Goal: Task Accomplishment & Management: Manage account settings

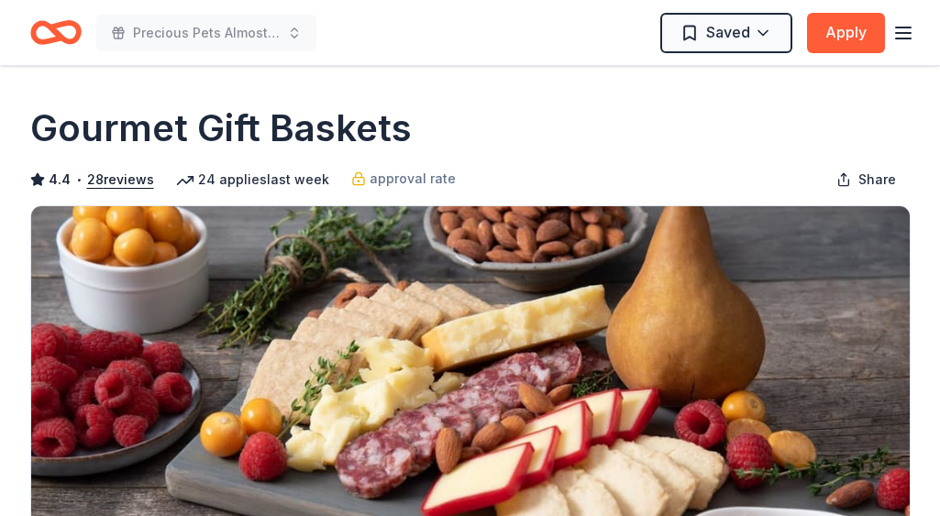
click at [903, 31] on icon "button" at bounding box center [904, 33] width 22 height 22
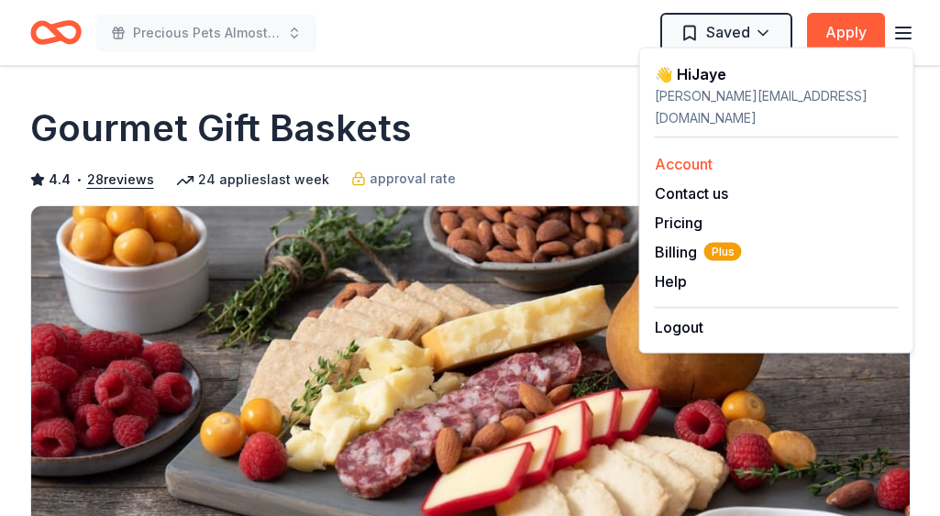
click at [691, 155] on link "Account" at bounding box center [684, 164] width 58 height 18
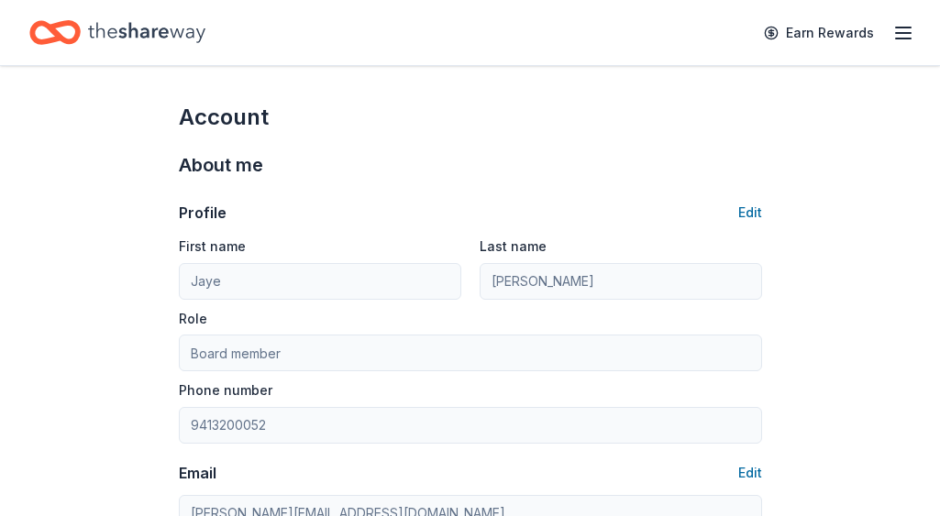
click at [898, 33] on line "button" at bounding box center [903, 33] width 15 height 0
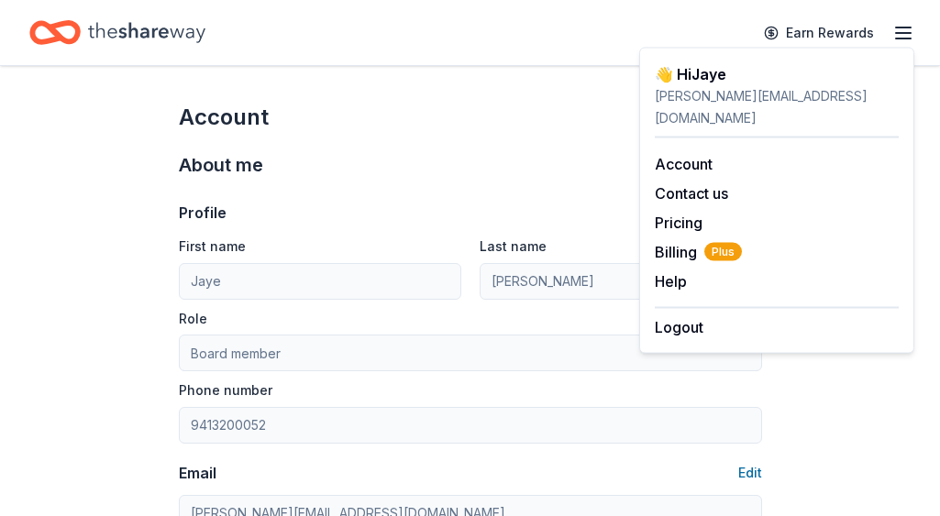
click at [158, 34] on icon "Home" at bounding box center [146, 33] width 117 height 38
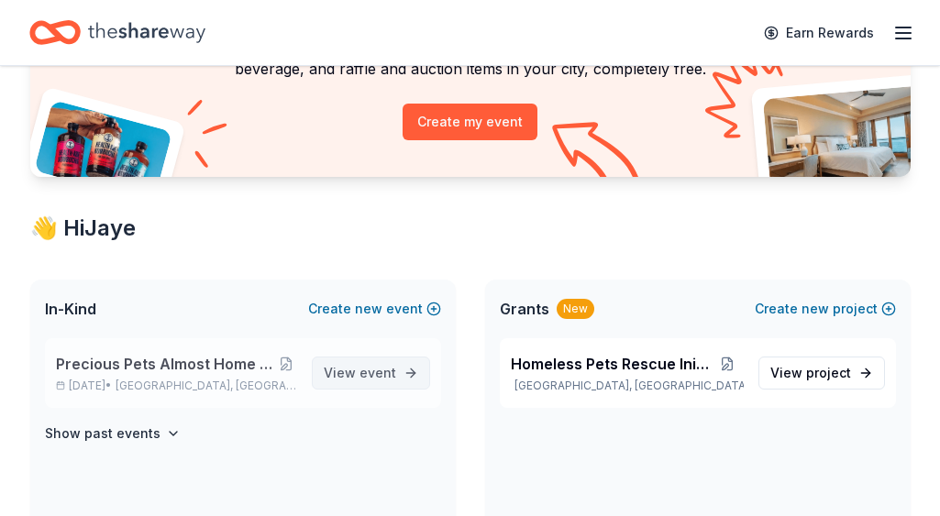
scroll to position [194, 0]
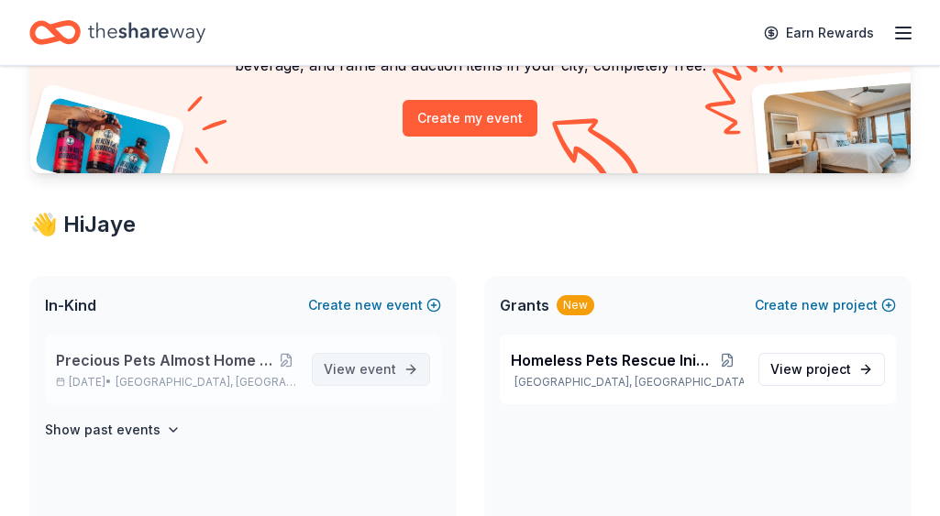
click at [373, 370] on span "event" at bounding box center [378, 369] width 37 height 16
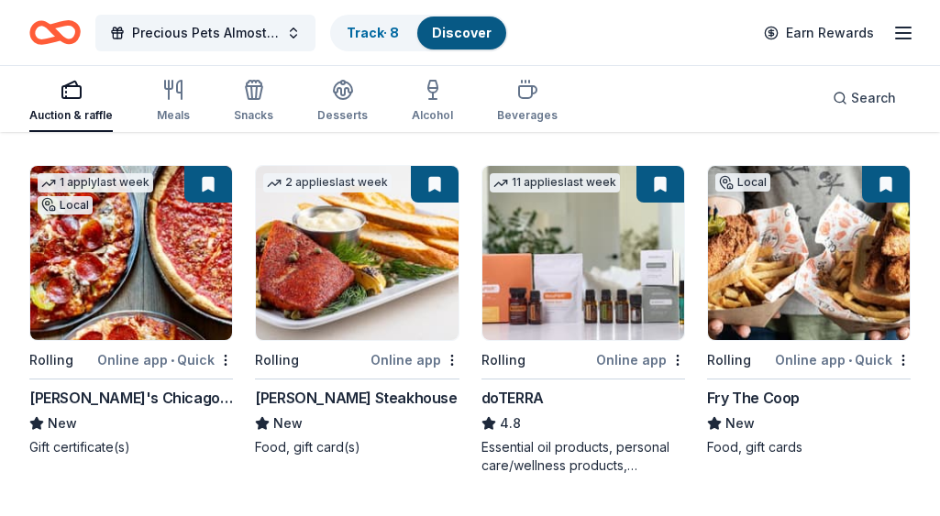
scroll to position [519, 0]
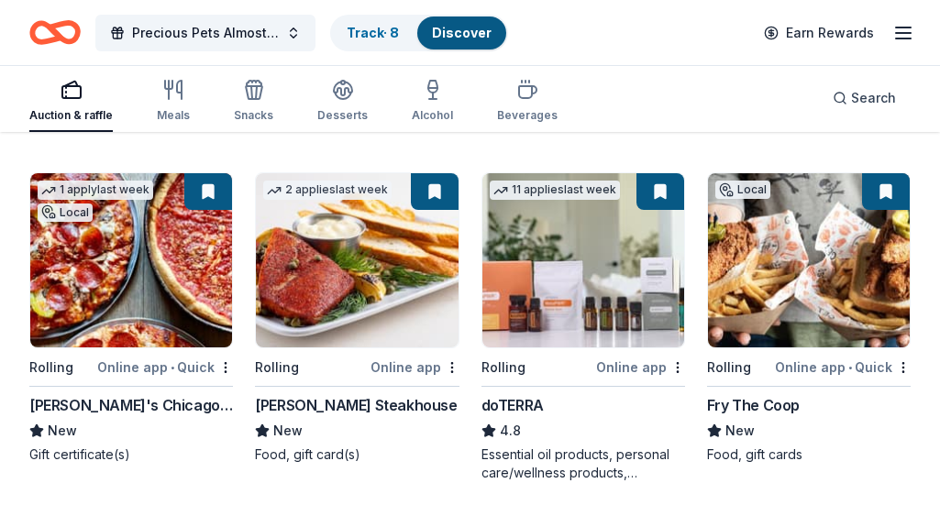
click at [205, 194] on button at bounding box center [208, 191] width 48 height 37
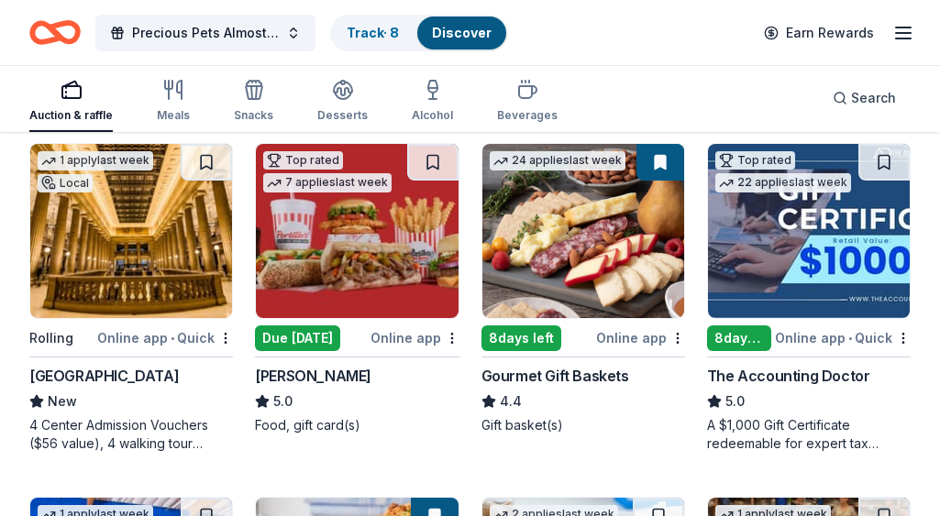
scroll to position [905, 0]
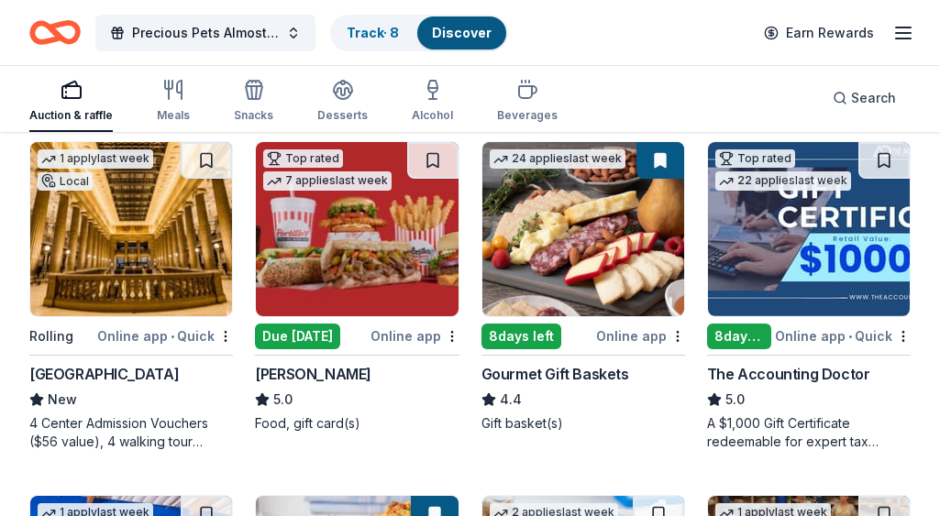
click at [658, 161] on button at bounding box center [661, 160] width 48 height 37
click at [383, 33] on link "Track · 8" at bounding box center [373, 33] width 52 height 16
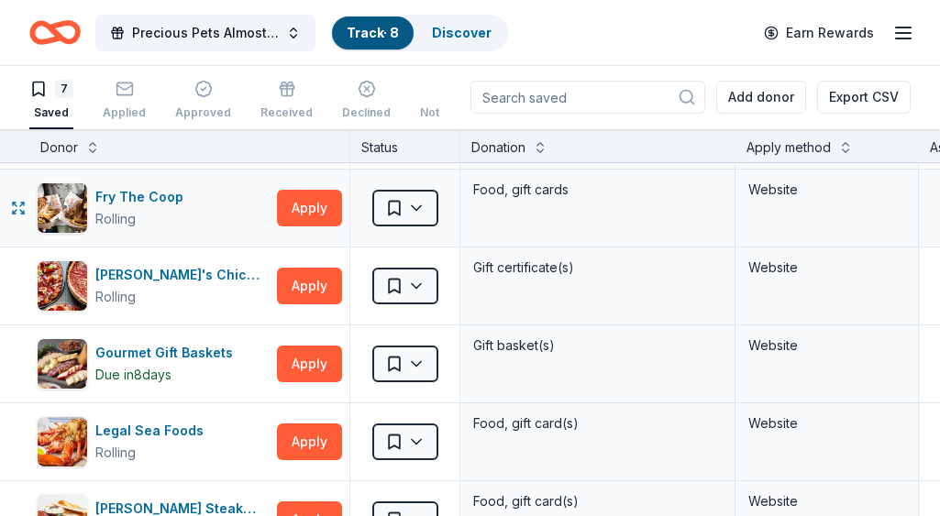
scroll to position [157, 0]
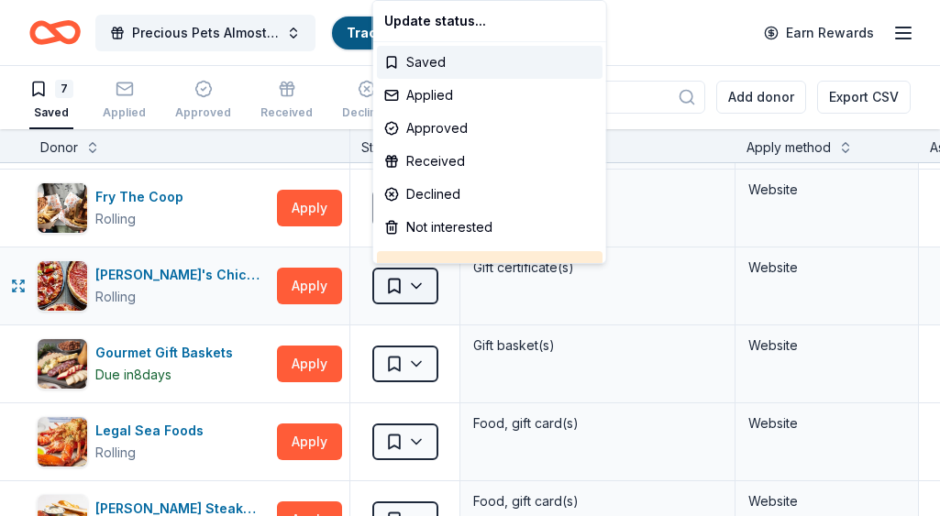
click at [418, 283] on html "Precious Pets Almost Home TOPGOLF FUNDRAISER Track · 8 Discover Earn Rewards 7 …" at bounding box center [470, 257] width 940 height 516
click at [424, 127] on div "Approved" at bounding box center [490, 128] width 226 height 33
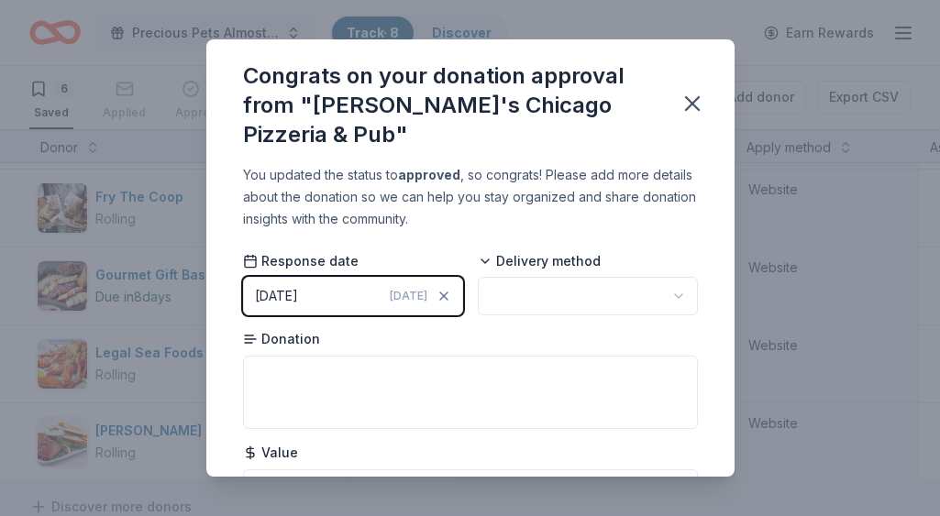
click at [290, 294] on div "09/27/2025" at bounding box center [276, 296] width 43 height 22
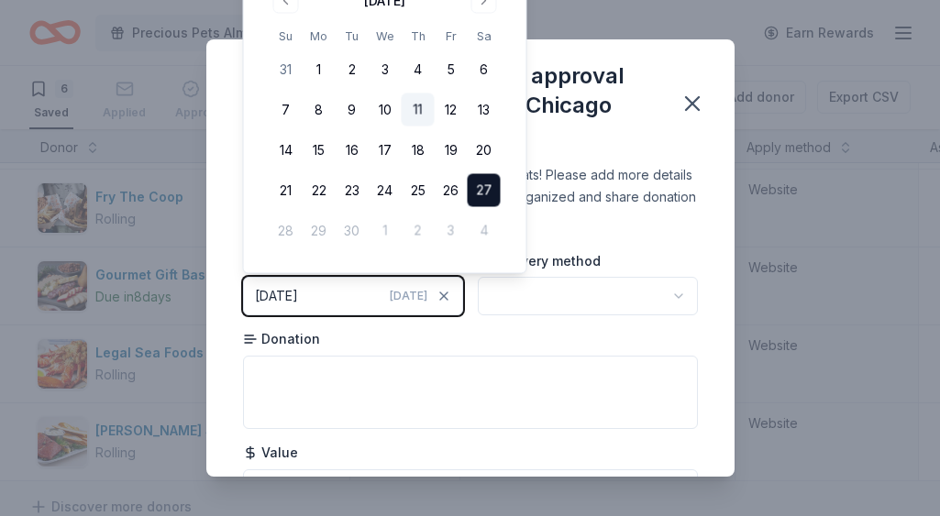
click at [418, 109] on button "11" at bounding box center [418, 110] width 33 height 33
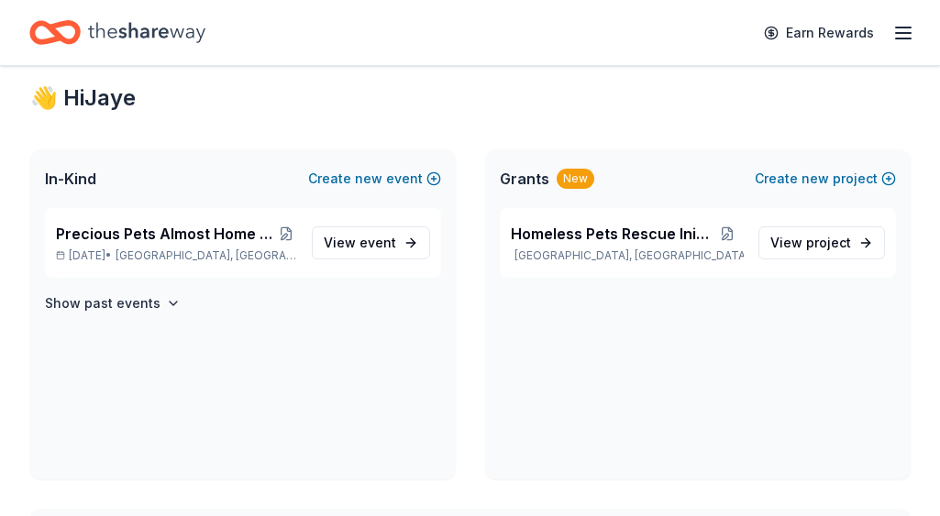
scroll to position [323, 0]
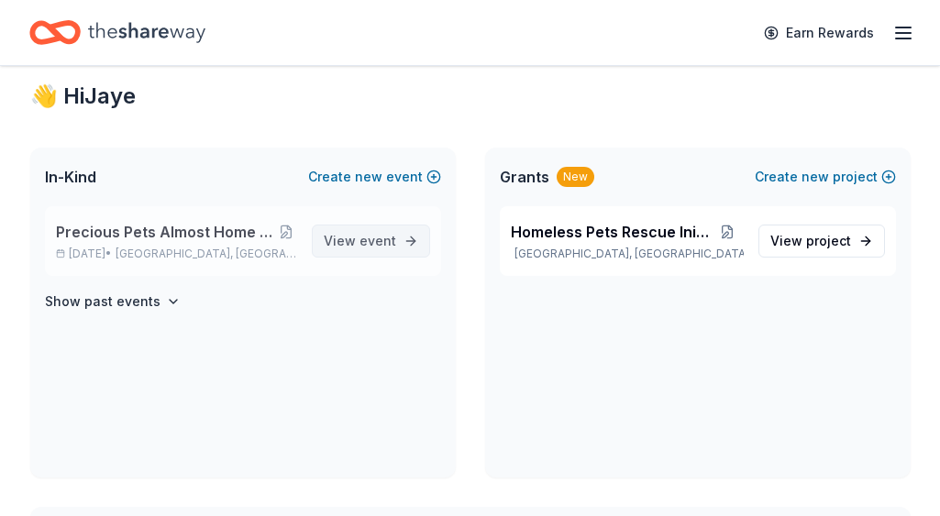
click at [398, 239] on link "View event" at bounding box center [371, 241] width 118 height 33
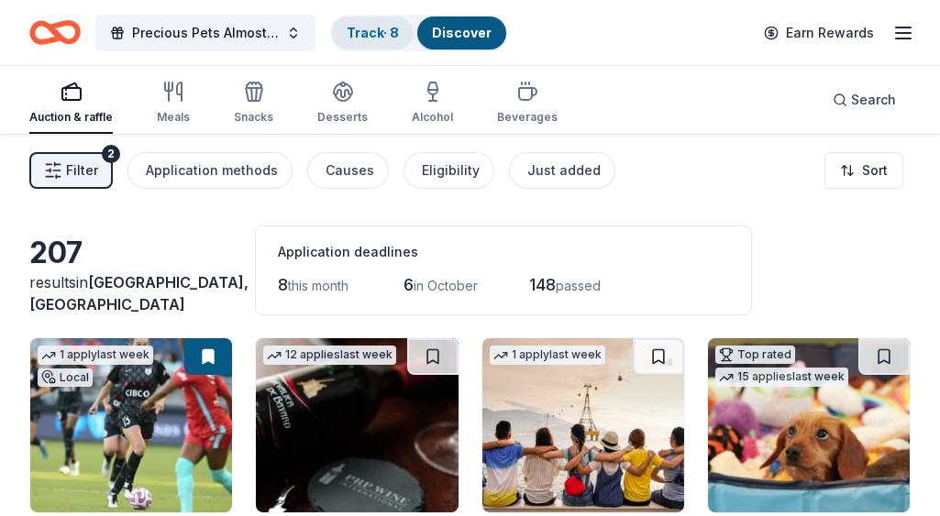
click at [364, 30] on link "Track · 8" at bounding box center [373, 33] width 52 height 16
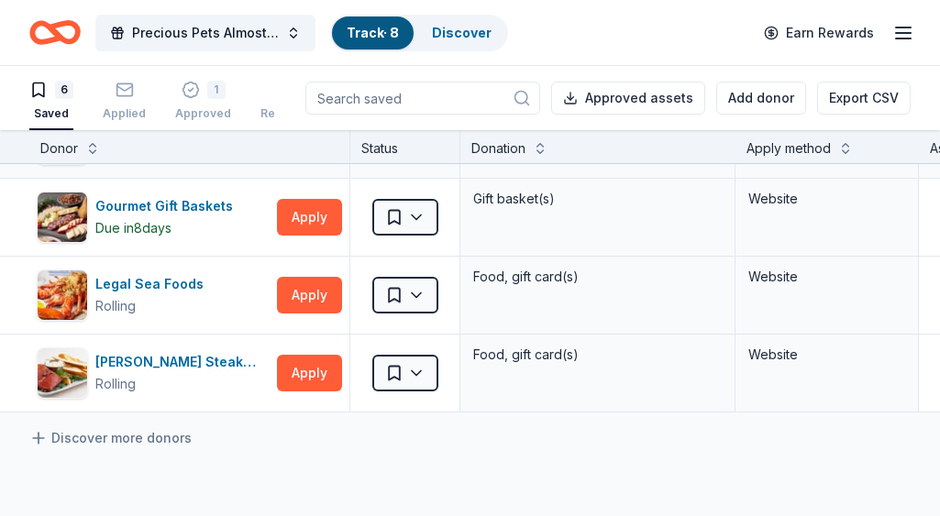
scroll to position [237, 0]
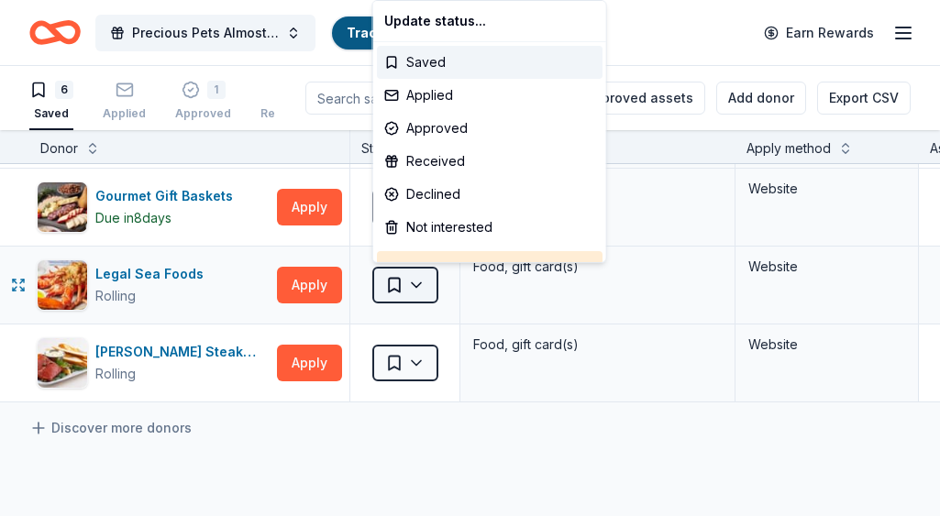
click at [414, 283] on html "Precious Pets Almost Home TOPGOLF FUNDRAISER Track · 8 Discover Earn Rewards 6 …" at bounding box center [470, 258] width 940 height 516
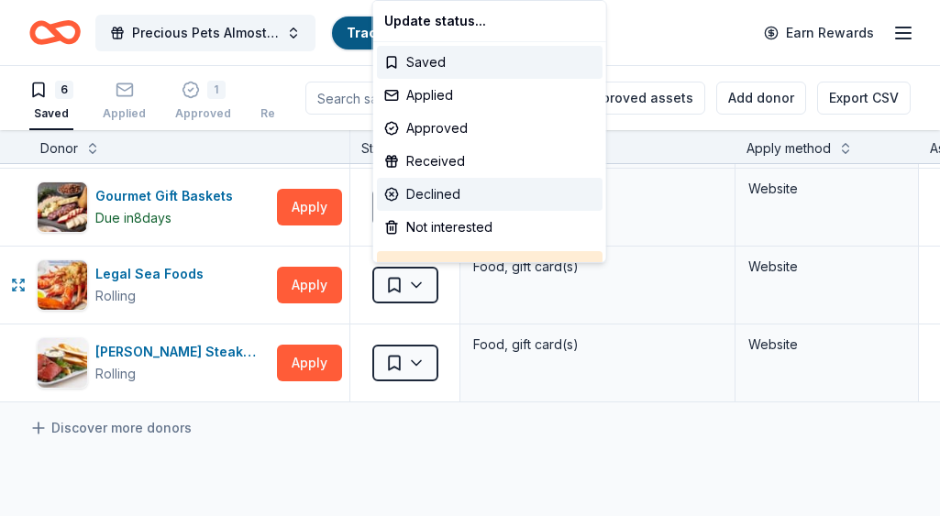
click at [438, 192] on div "Declined" at bounding box center [490, 194] width 226 height 33
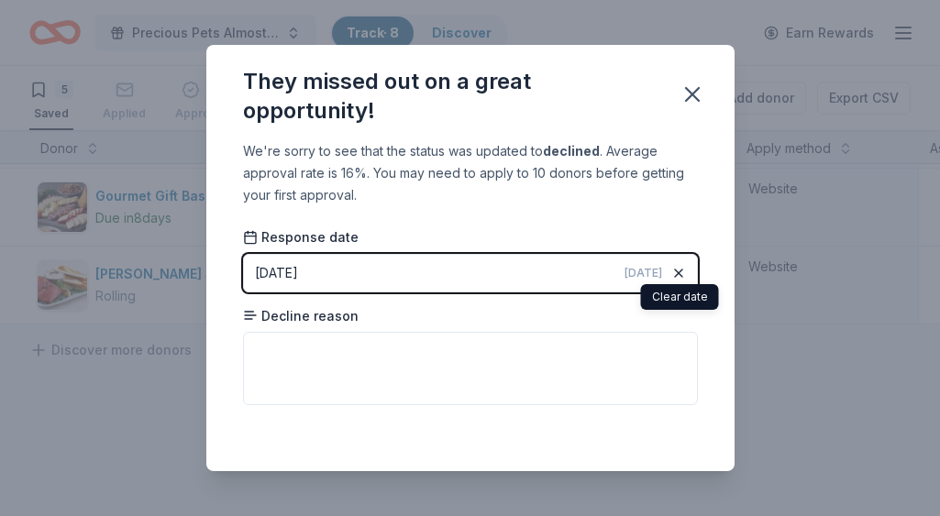
click at [679, 271] on icon "button" at bounding box center [679, 273] width 15 height 15
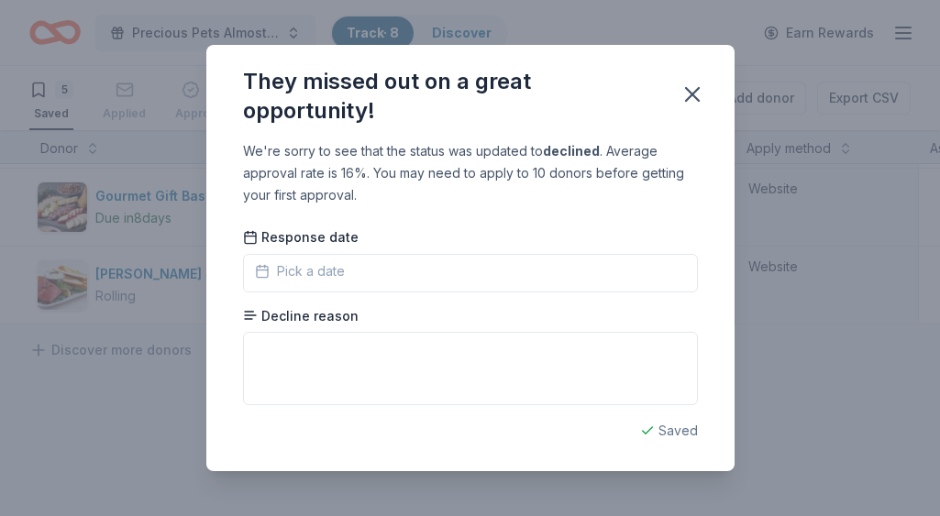
click at [343, 270] on span "Pick a date" at bounding box center [300, 272] width 90 height 22
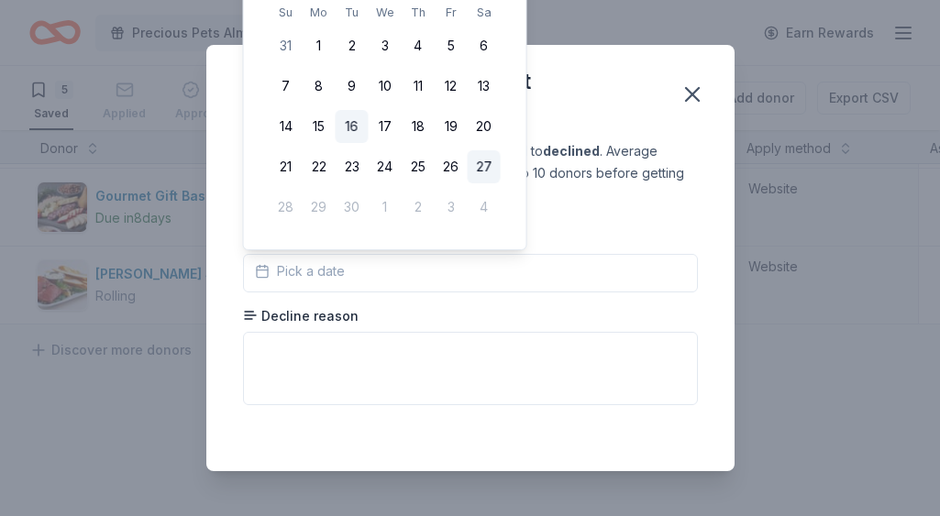
click at [352, 128] on button "16" at bounding box center [352, 126] width 33 height 33
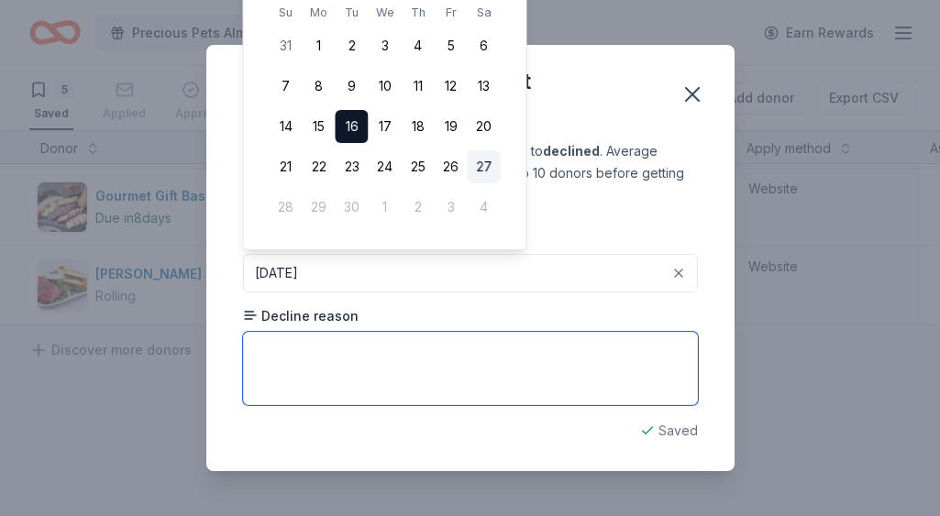
click at [354, 351] on textarea at bounding box center [470, 368] width 455 height 73
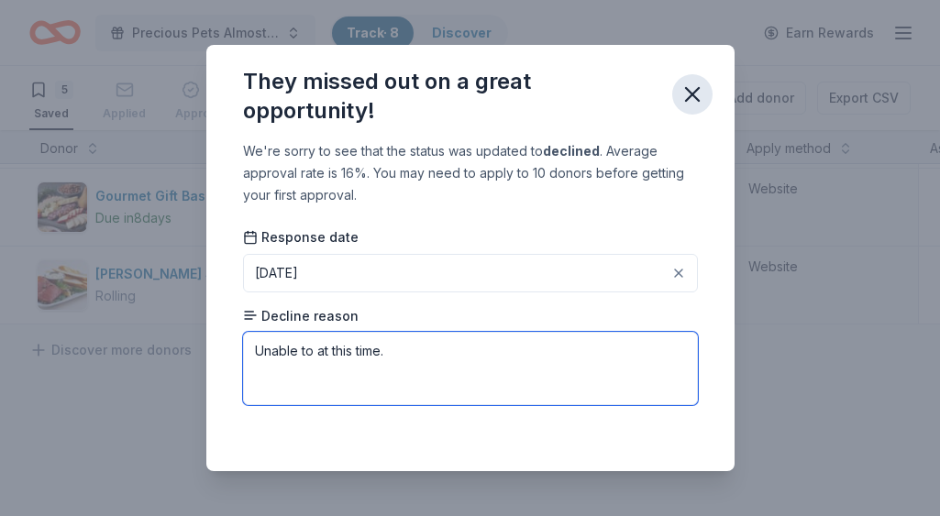
type textarea "Unable to at this time."
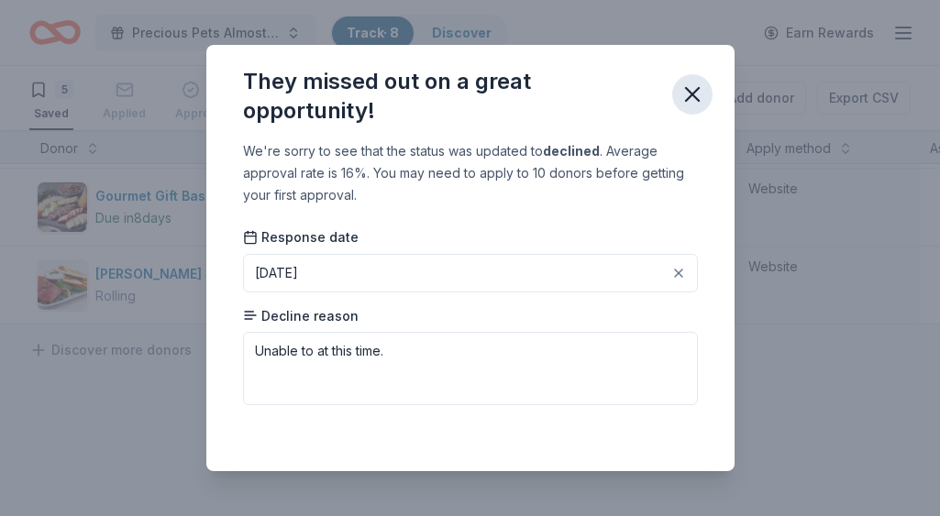
click at [691, 95] on icon "button" at bounding box center [692, 94] width 13 height 13
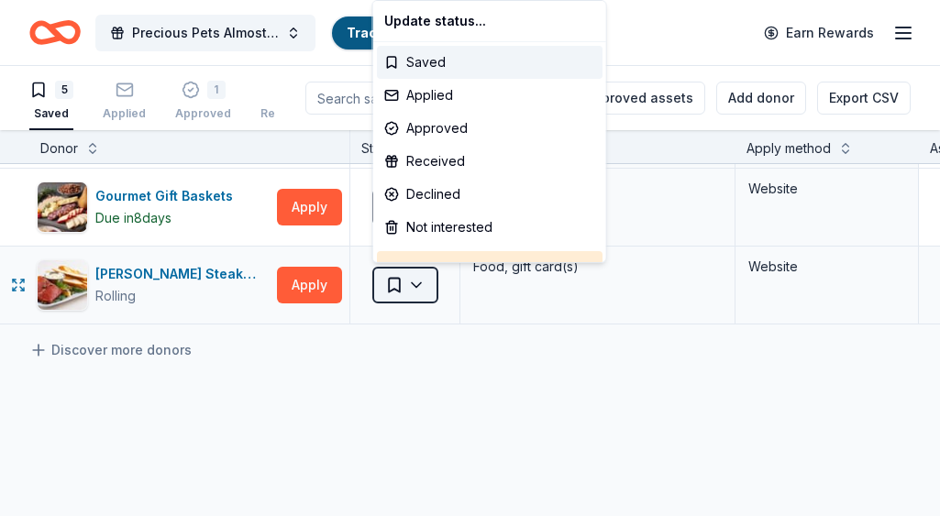
click at [416, 282] on html "Precious Pets Almost Home TOPGOLF FUNDRAISER Track · 8 Discover Earn Rewards 5 …" at bounding box center [470, 258] width 940 height 516
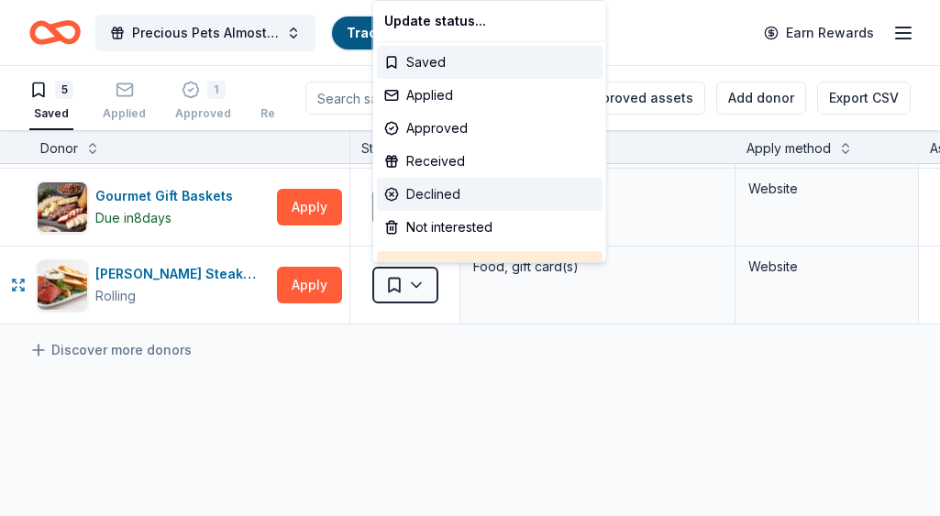
click at [438, 194] on div "Declined" at bounding box center [490, 194] width 226 height 33
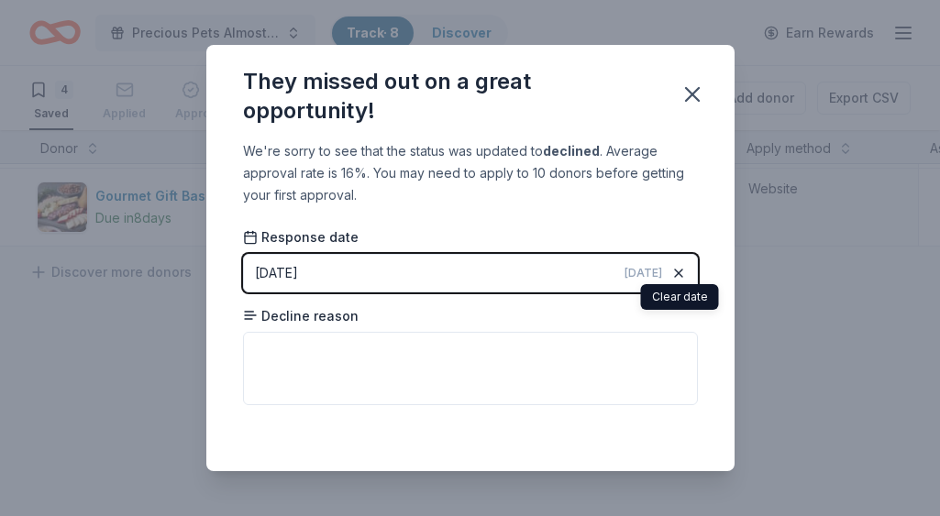
click at [679, 270] on icon "button" at bounding box center [679, 273] width 15 height 15
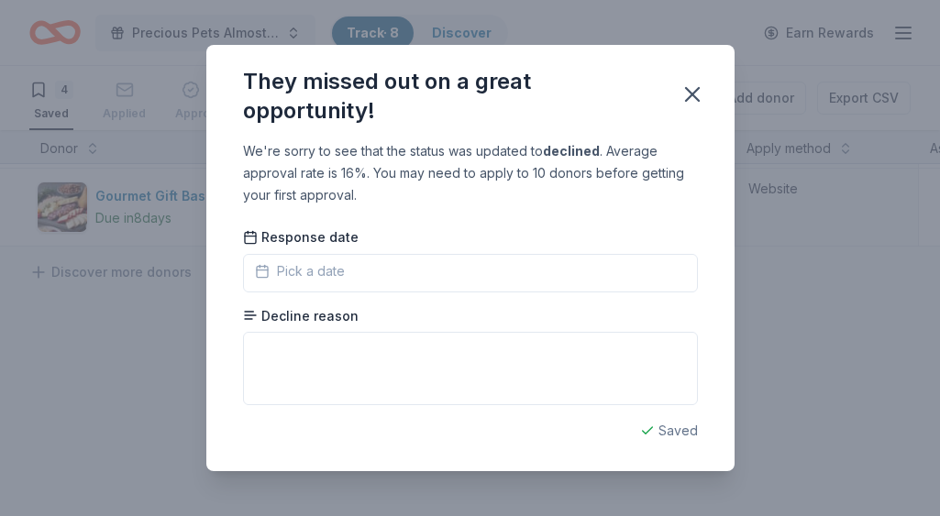
click at [328, 271] on span "Pick a date" at bounding box center [300, 272] width 90 height 22
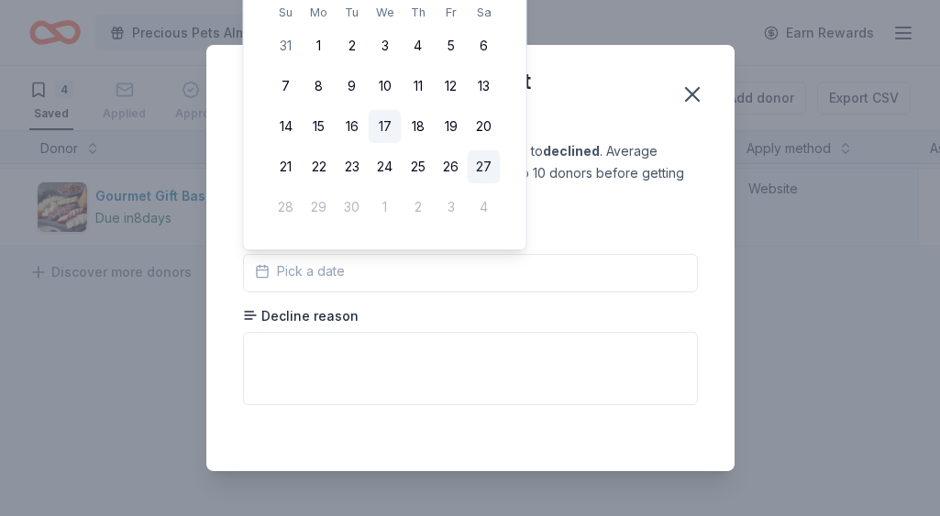
click at [386, 129] on button "17" at bounding box center [385, 126] width 33 height 33
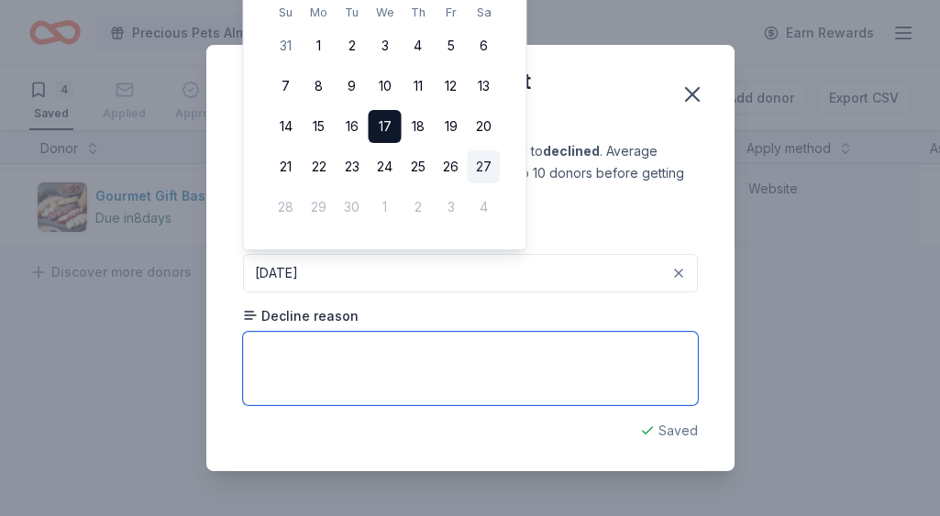
click at [351, 353] on textarea at bounding box center [470, 368] width 455 height 73
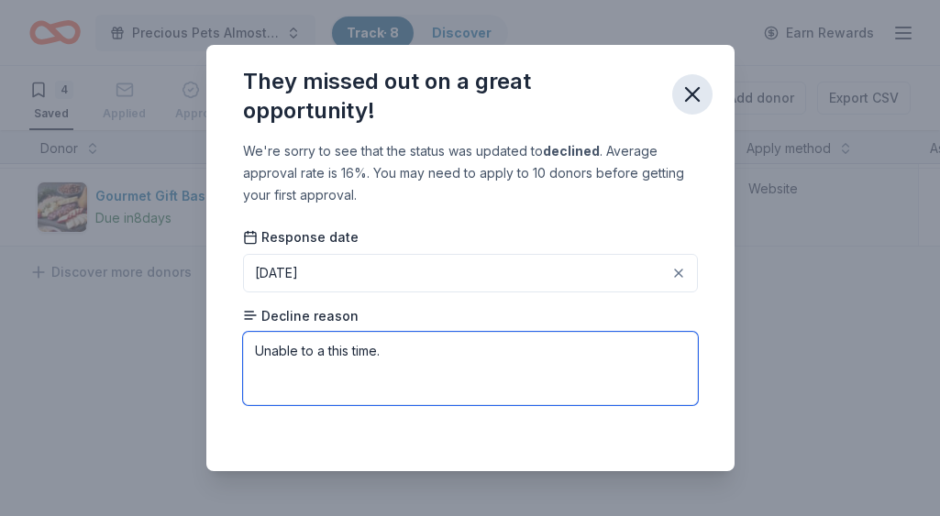
type textarea "Unable to a this time."
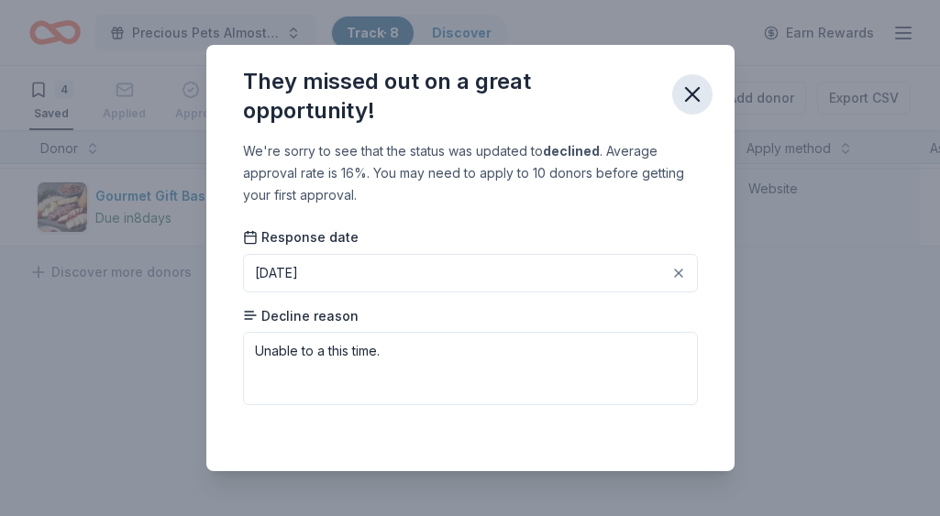
click at [694, 89] on icon "button" at bounding box center [693, 95] width 26 height 26
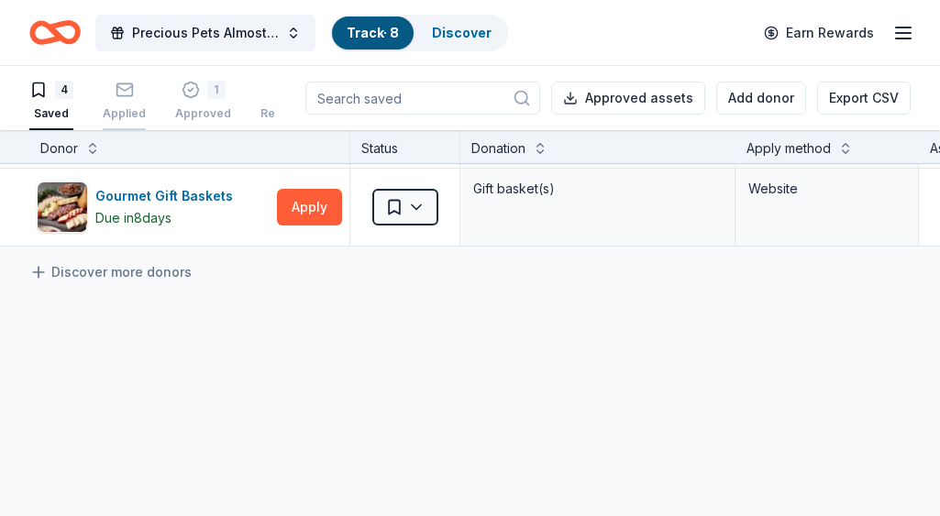
click at [122, 88] on icon "button" at bounding box center [125, 90] width 18 height 18
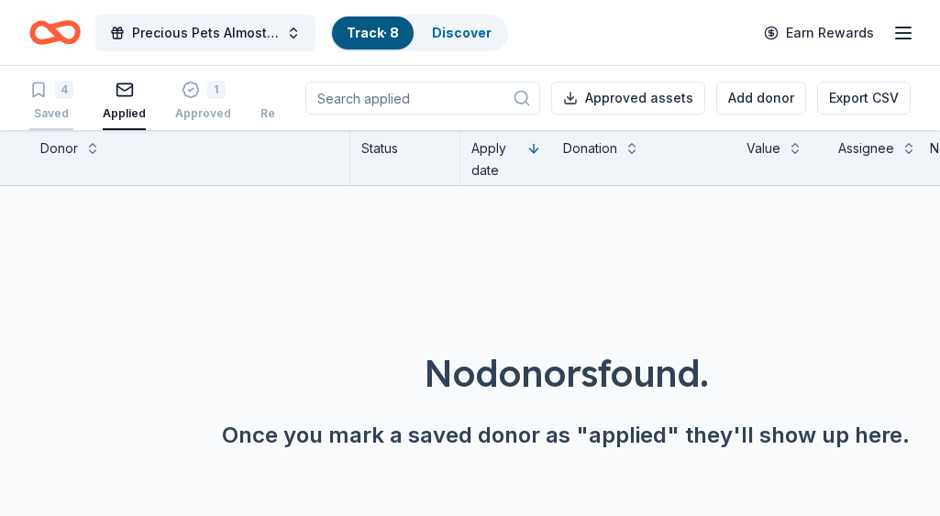
click at [57, 111] on div "Saved" at bounding box center [51, 113] width 44 height 15
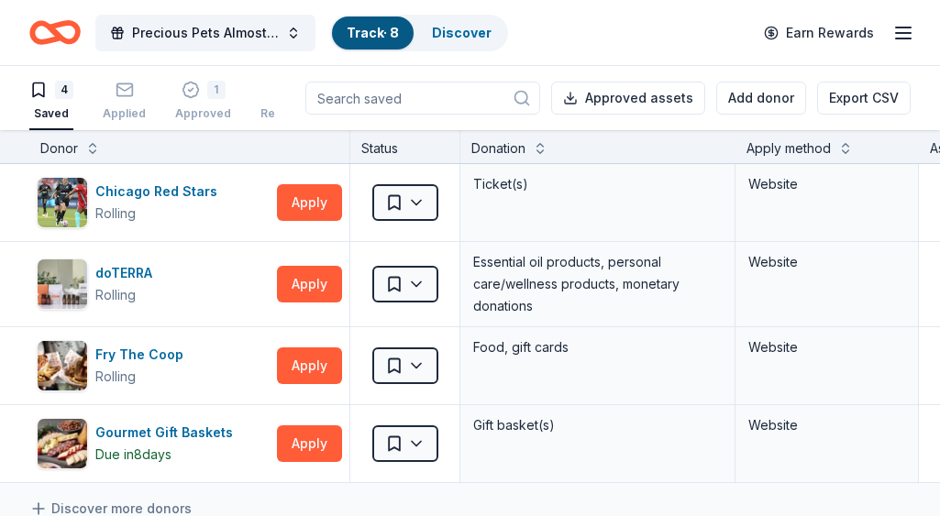
click at [350, 99] on input at bounding box center [422, 98] width 235 height 33
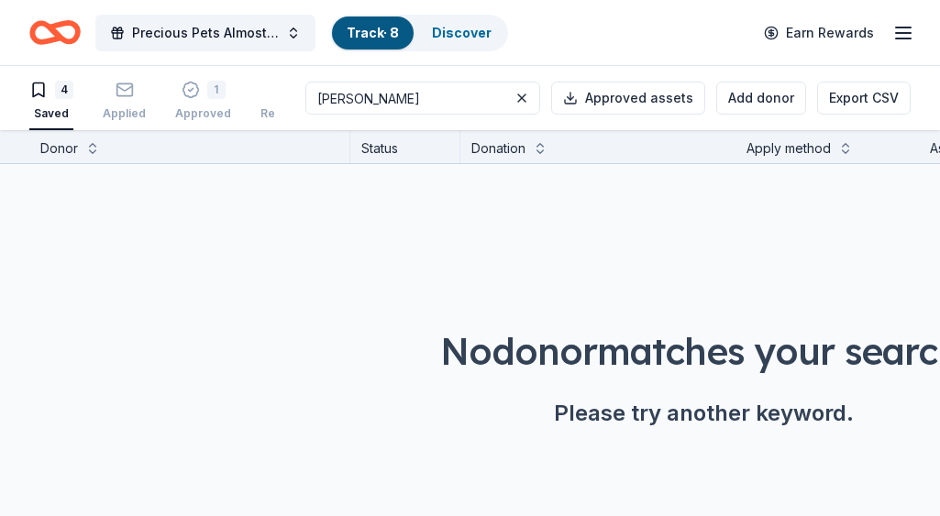
type input "bobo's"
click at [132, 112] on div "Applied" at bounding box center [124, 113] width 43 height 15
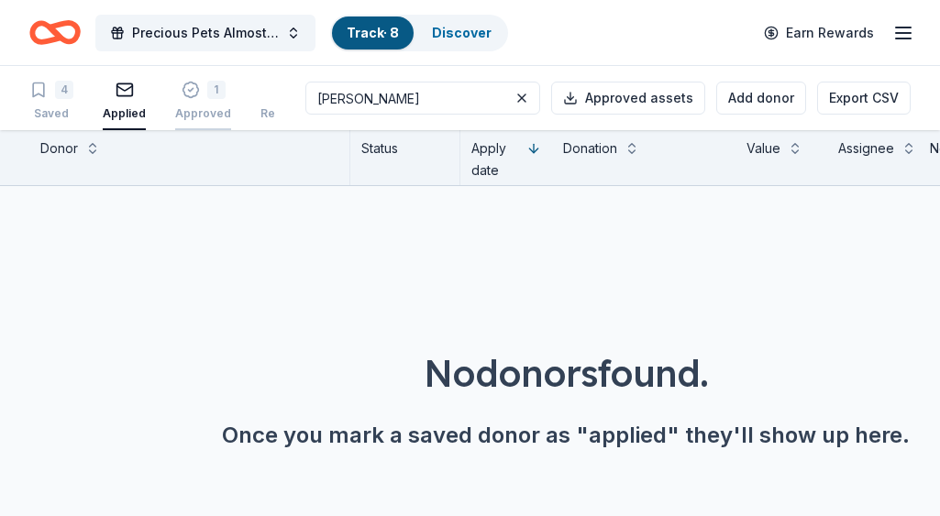
click at [188, 110] on div "Approved" at bounding box center [203, 113] width 56 height 15
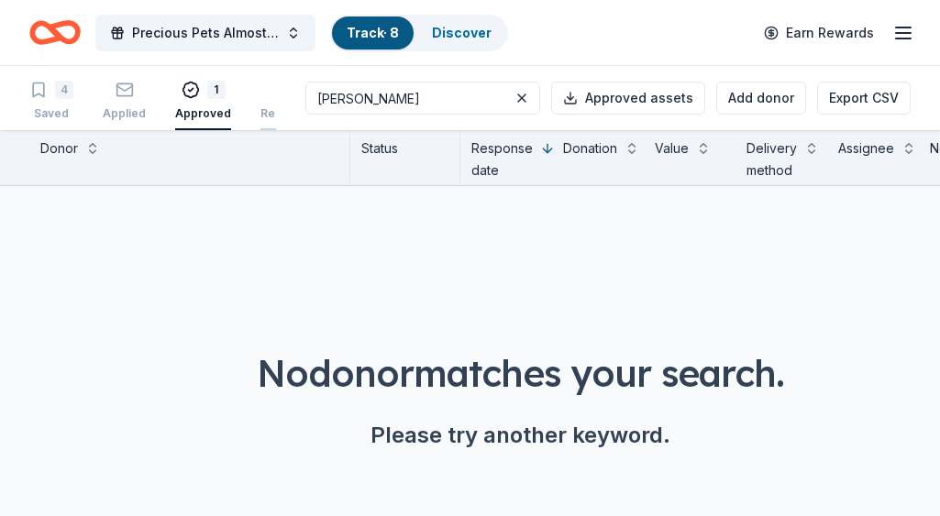
click at [264, 112] on div "Received" at bounding box center [287, 113] width 52 height 15
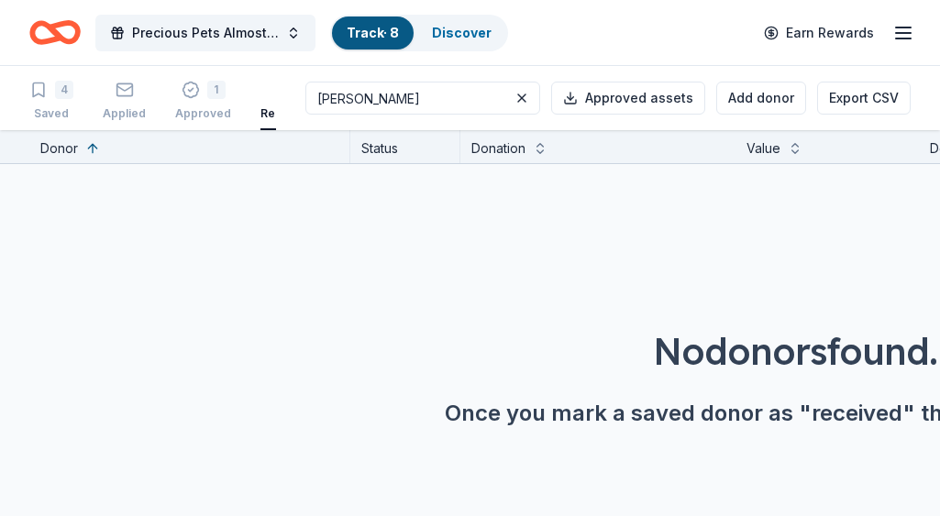
scroll to position [0, 23]
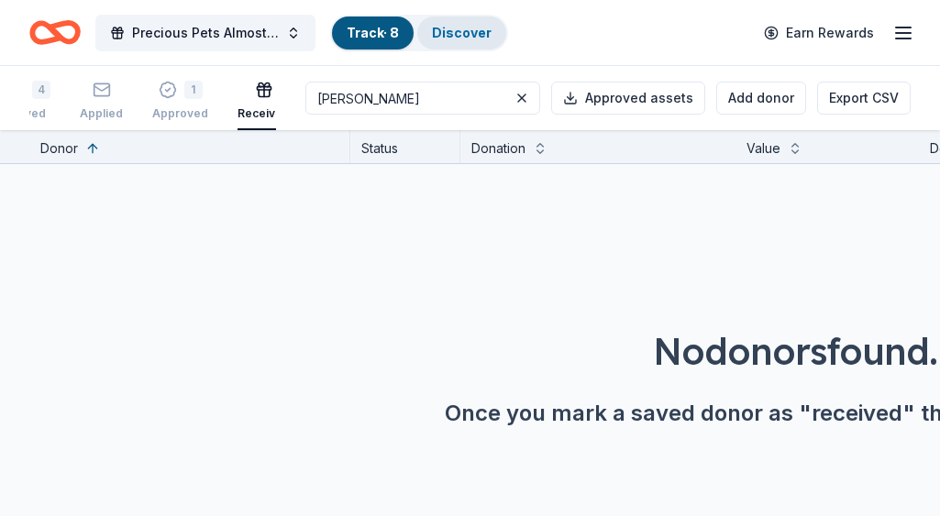
click at [463, 34] on link "Discover" at bounding box center [462, 33] width 60 height 16
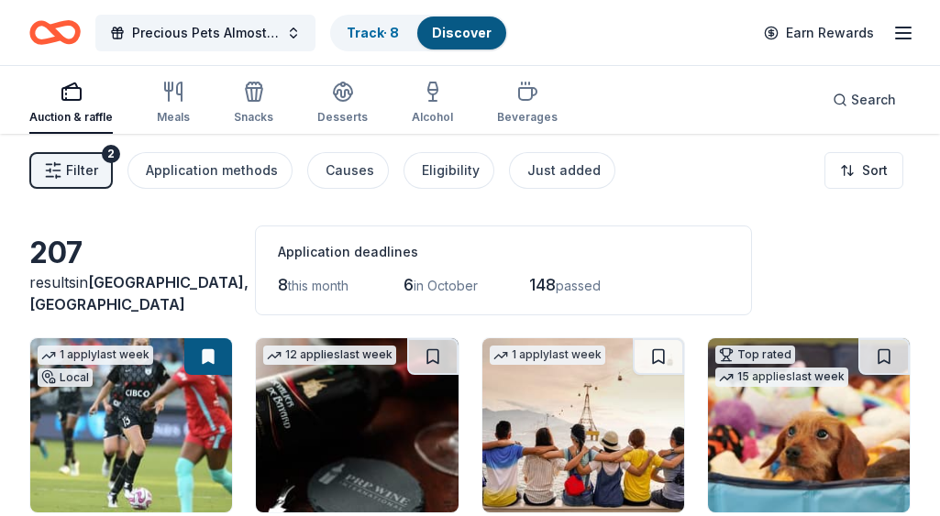
click at [84, 169] on span "Filter" at bounding box center [82, 171] width 32 height 22
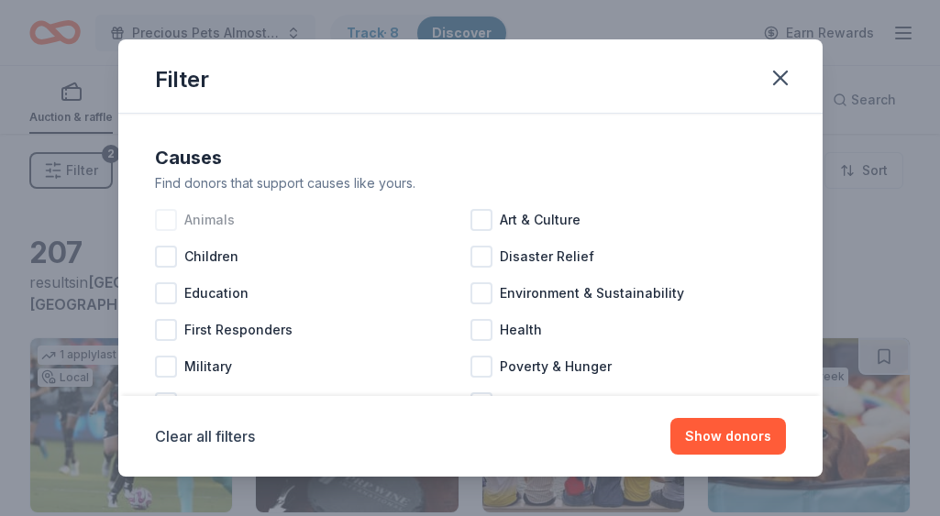
click at [168, 218] on div at bounding box center [166, 220] width 22 height 22
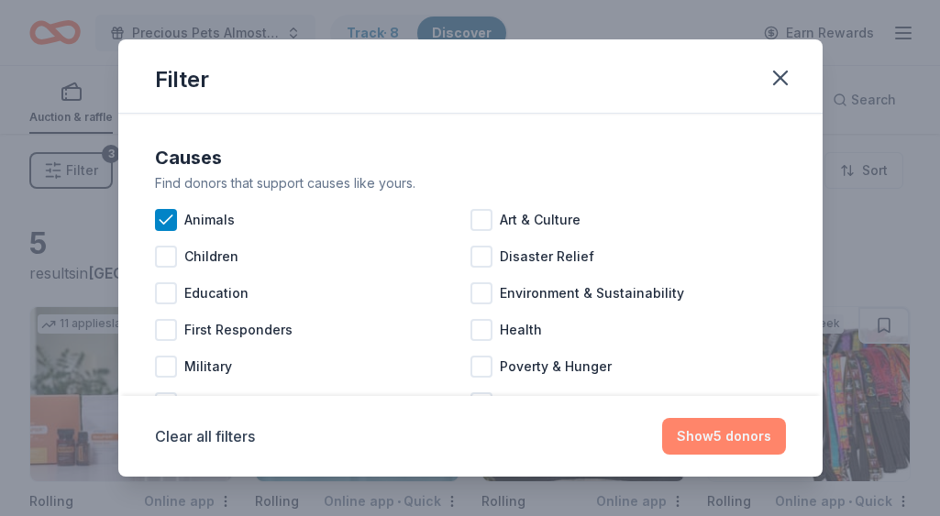
click at [726, 433] on button "Show 5 donors" at bounding box center [724, 436] width 124 height 37
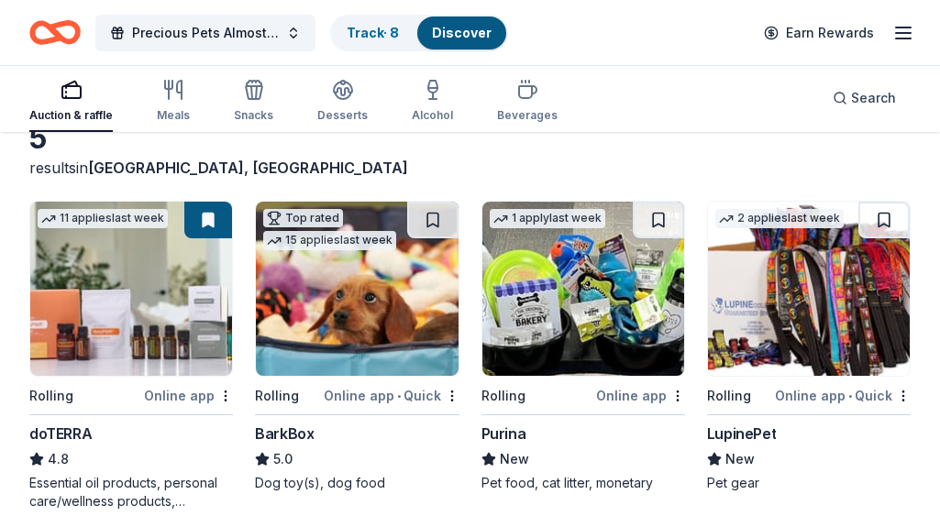
scroll to position [105, 0]
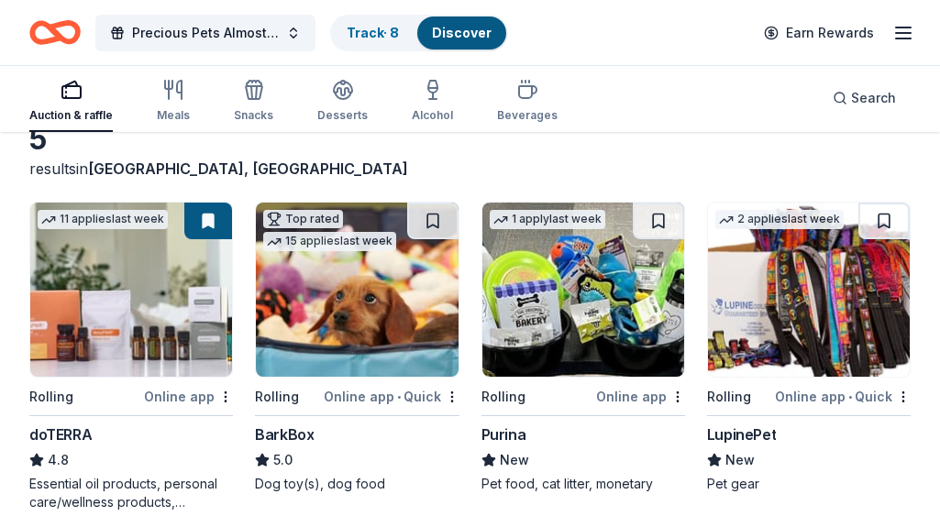
click at [744, 361] on img at bounding box center [809, 290] width 202 height 174
click at [885, 219] on button at bounding box center [884, 221] width 51 height 37
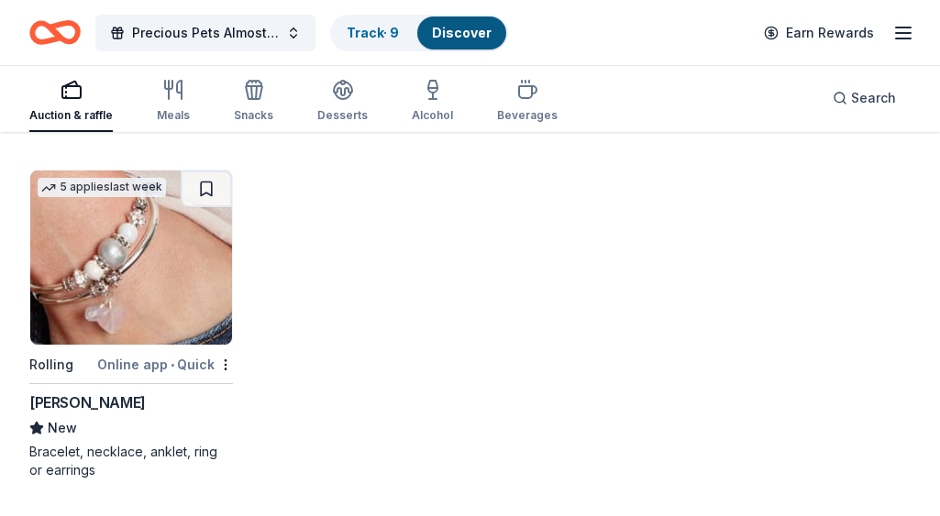
scroll to position [491, 0]
click at [90, 404] on div "Lizzy James" at bounding box center [87, 403] width 117 height 22
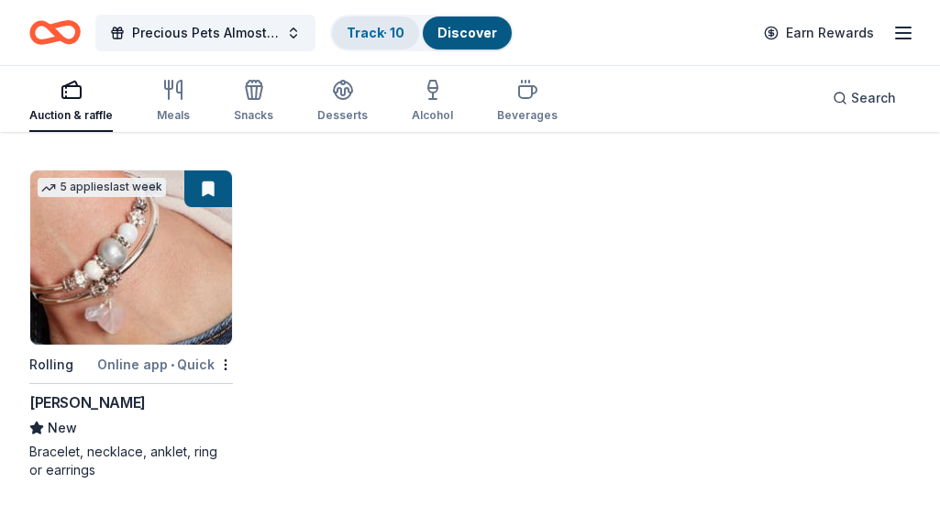
click at [370, 36] on link "Track · 10" at bounding box center [376, 33] width 58 height 16
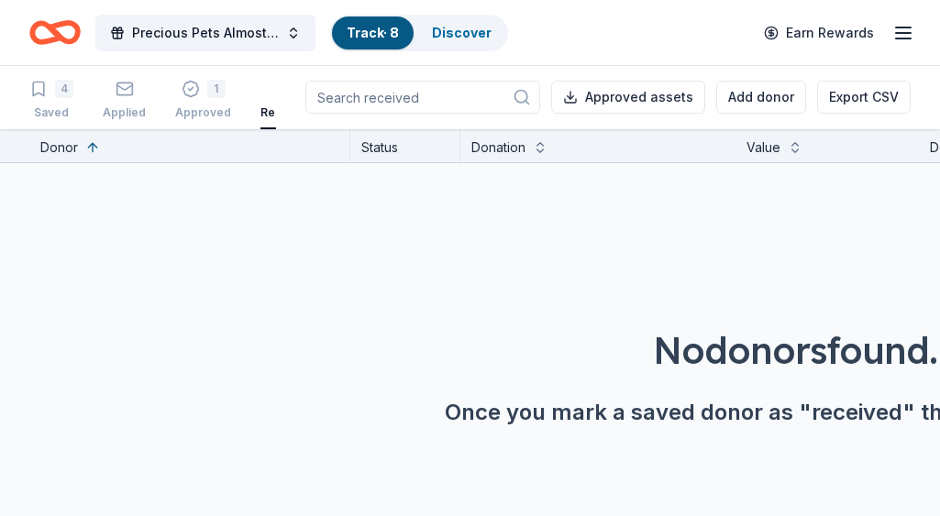
scroll to position [1, 0]
click at [341, 32] on div "Track · 10" at bounding box center [375, 33] width 87 height 33
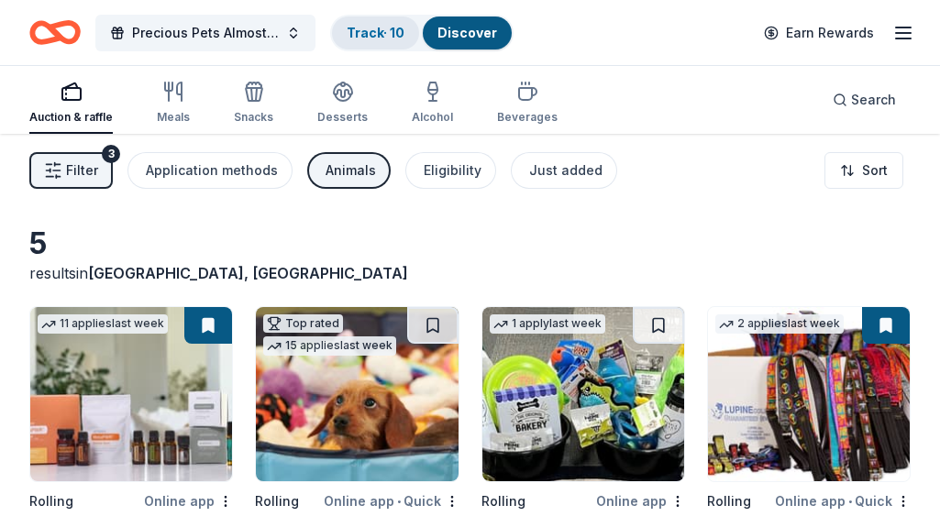
click at [397, 31] on link "Track · 10" at bounding box center [376, 33] width 58 height 16
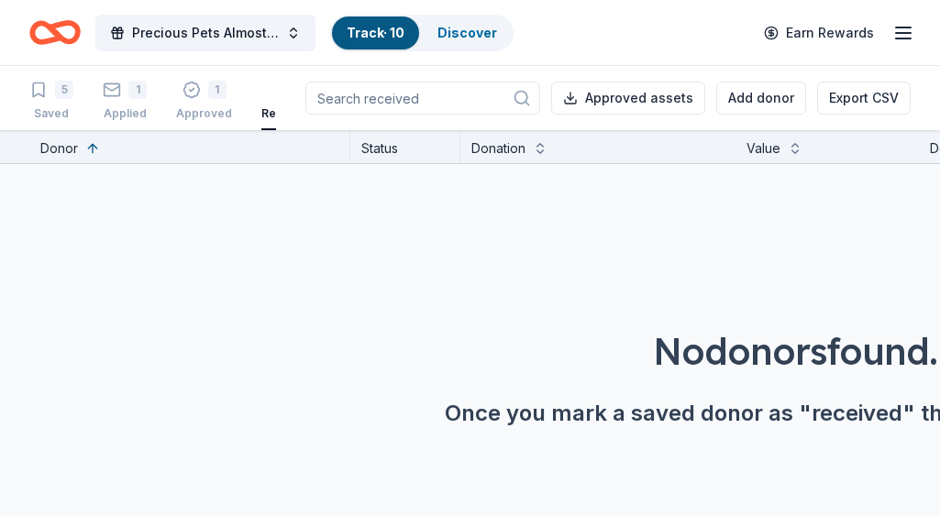
click at [358, 38] on link "Track · 10" at bounding box center [376, 33] width 58 height 16
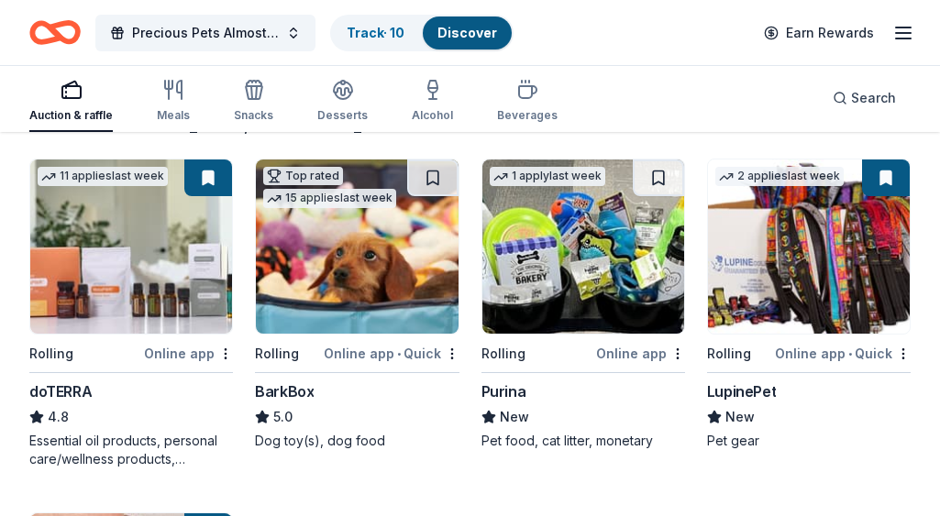
scroll to position [150, 0]
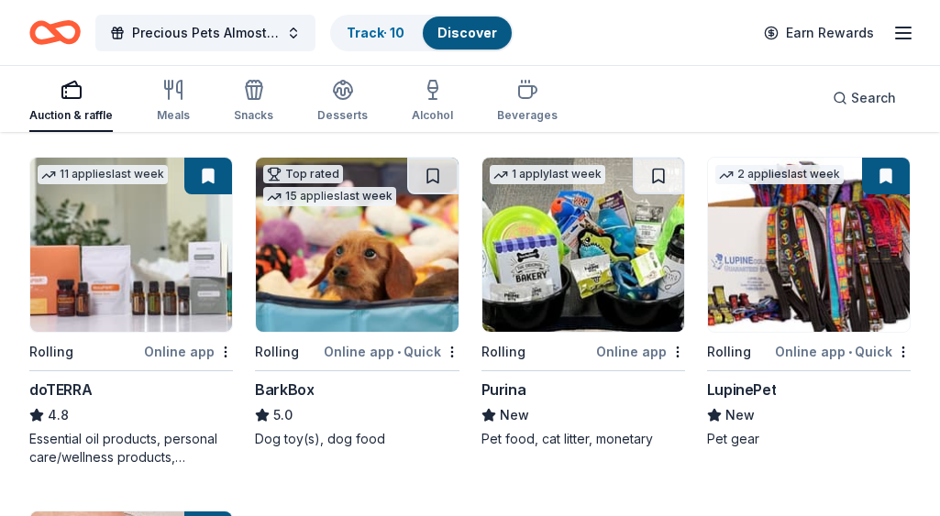
click at [638, 350] on div "Online app" at bounding box center [640, 351] width 89 height 23
click at [549, 297] on img at bounding box center [584, 245] width 202 height 174
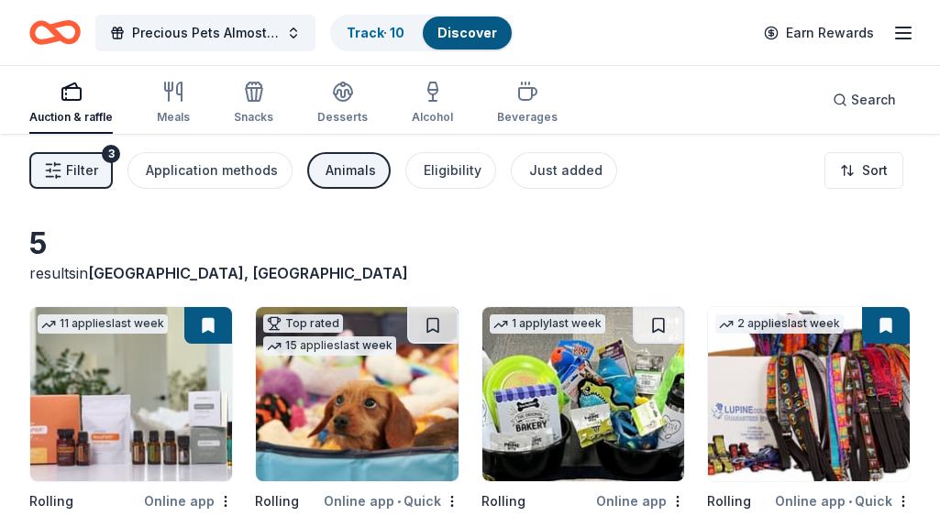
scroll to position [0, 0]
click at [365, 31] on link "Track · 10" at bounding box center [376, 33] width 58 height 16
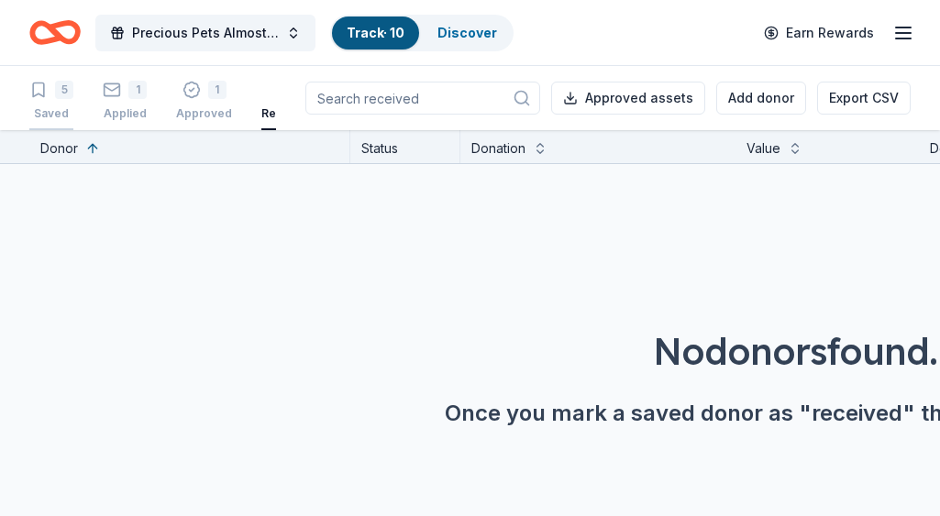
click at [61, 94] on div "5" at bounding box center [64, 90] width 18 height 18
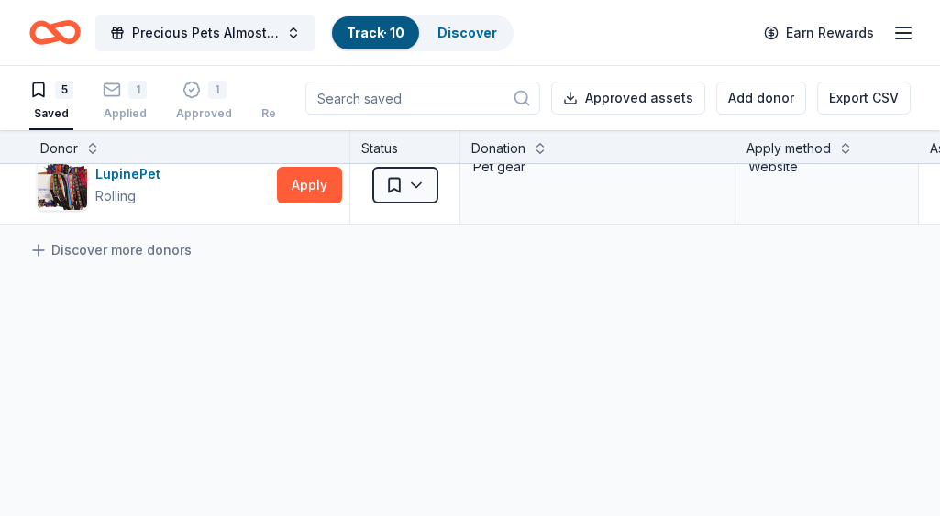
scroll to position [327, 0]
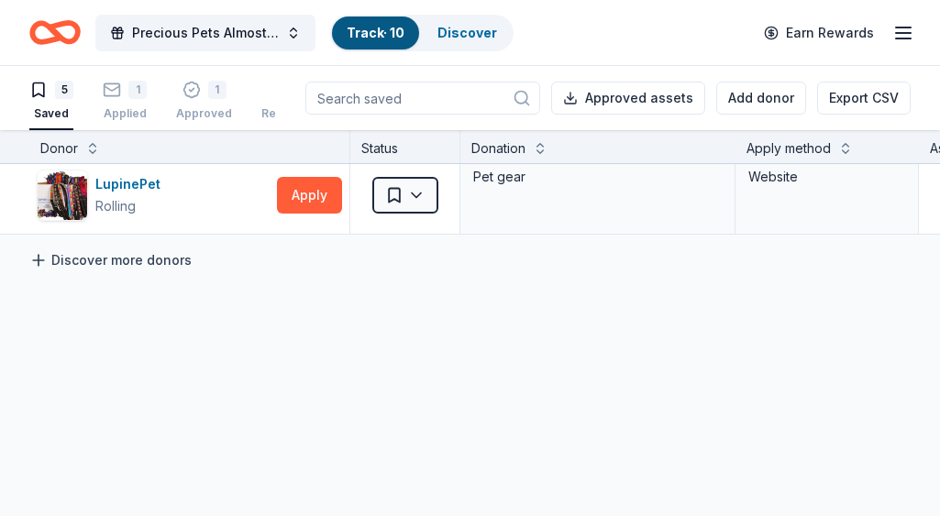
click at [134, 259] on link "Discover more donors" at bounding box center [110, 261] width 162 height 22
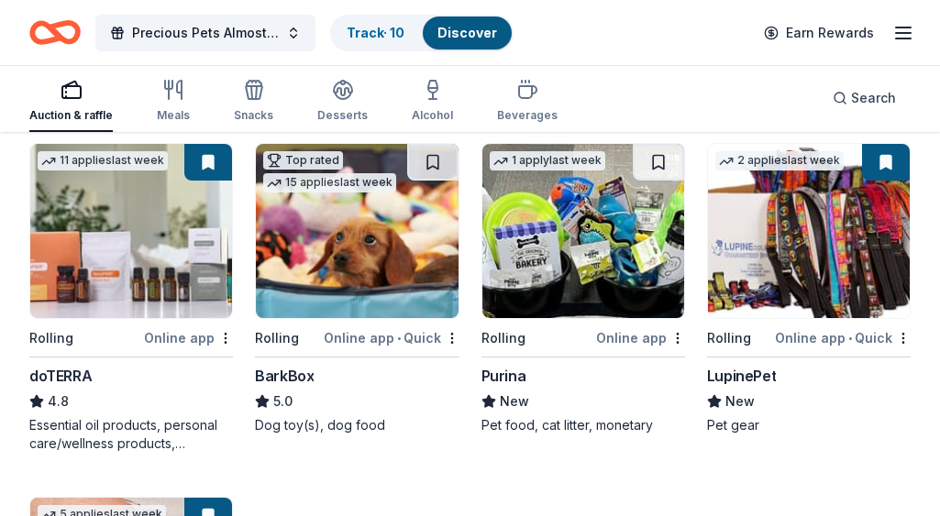
scroll to position [170, 0]
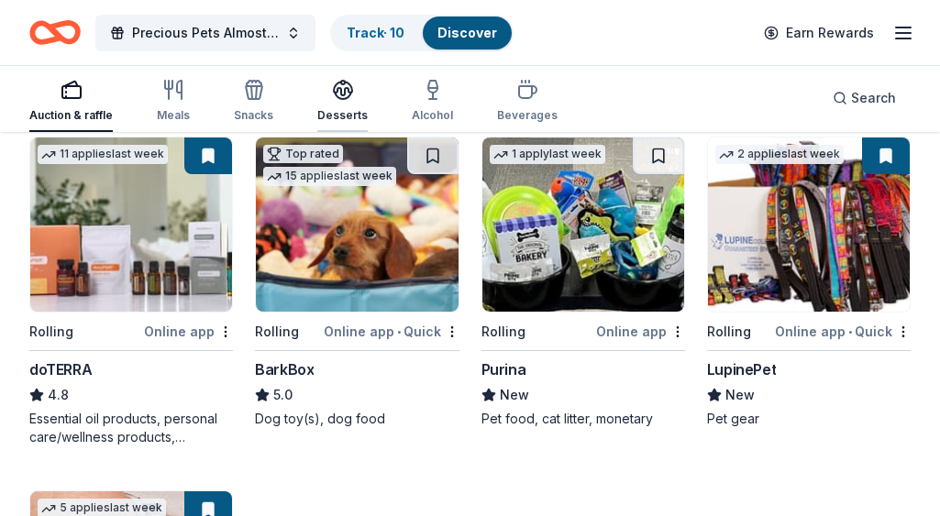
click at [337, 94] on icon "button" at bounding box center [343, 89] width 18 height 14
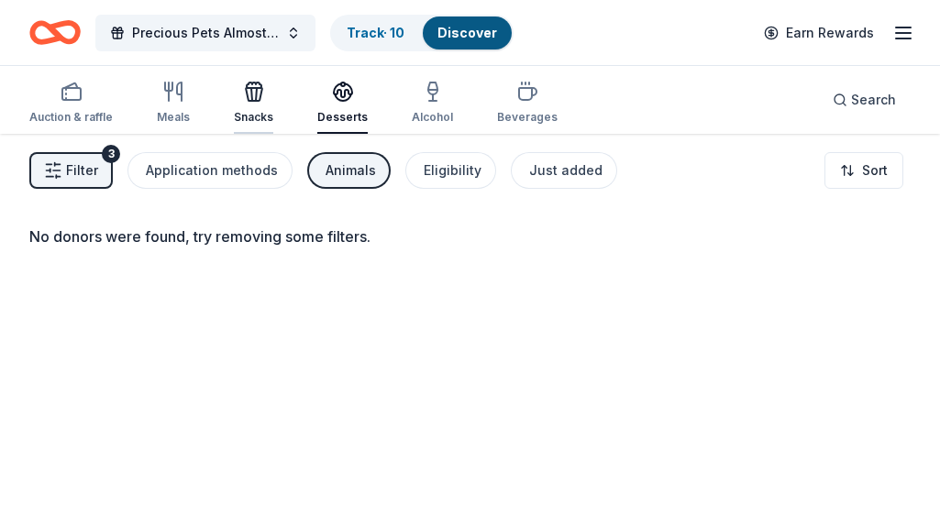
click at [250, 100] on icon "button" at bounding box center [254, 94] width 17 height 13
click at [172, 97] on icon "button" at bounding box center [173, 92] width 22 height 22
click at [521, 94] on icon "button" at bounding box center [527, 92] width 22 height 22
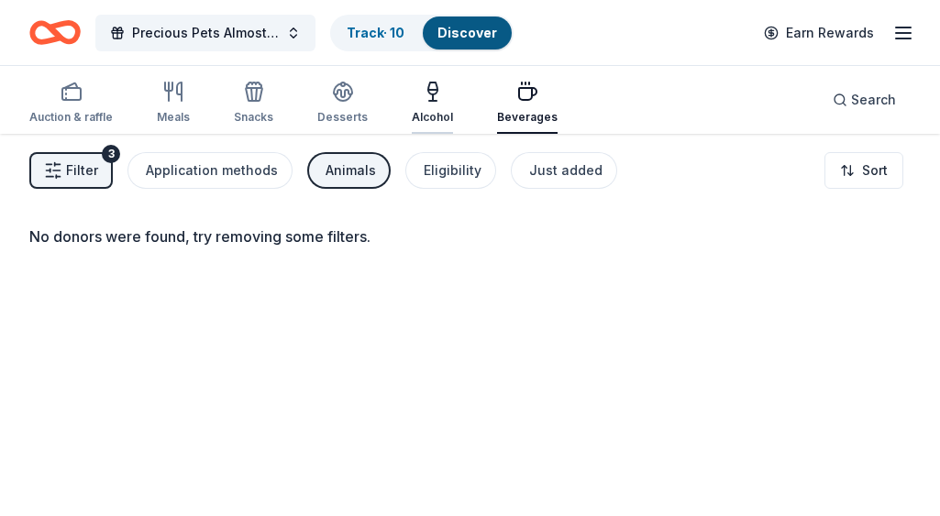
click at [427, 87] on icon "button" at bounding box center [433, 92] width 22 height 22
click at [74, 98] on icon "button" at bounding box center [72, 92] width 22 height 22
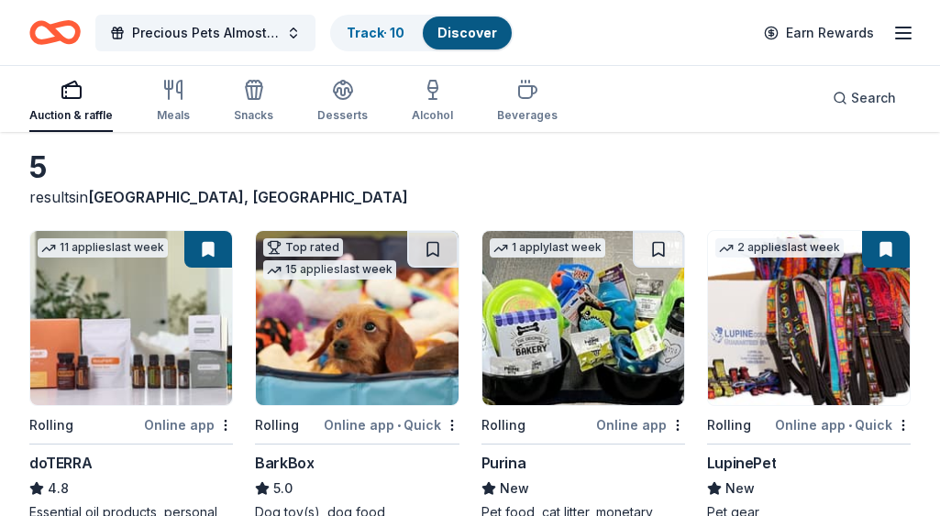
scroll to position [78, 0]
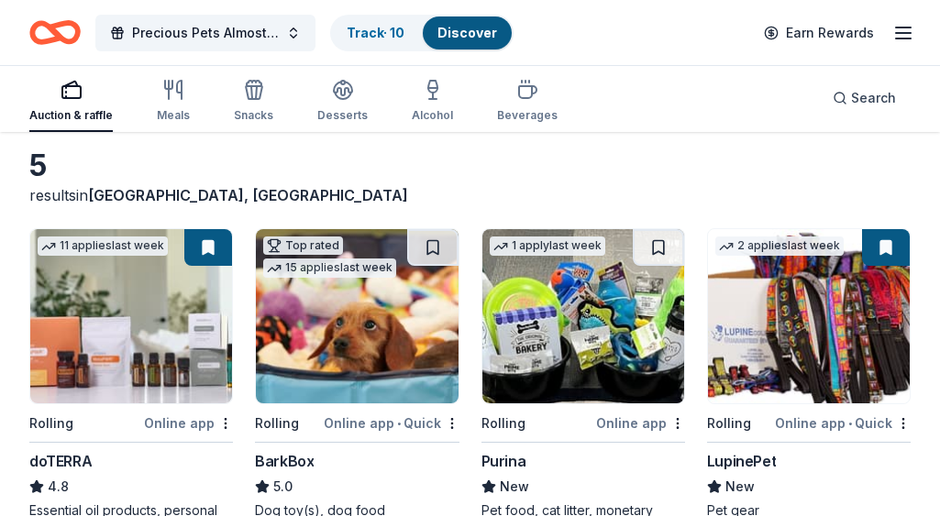
click at [468, 31] on link "Discover" at bounding box center [468, 33] width 60 height 16
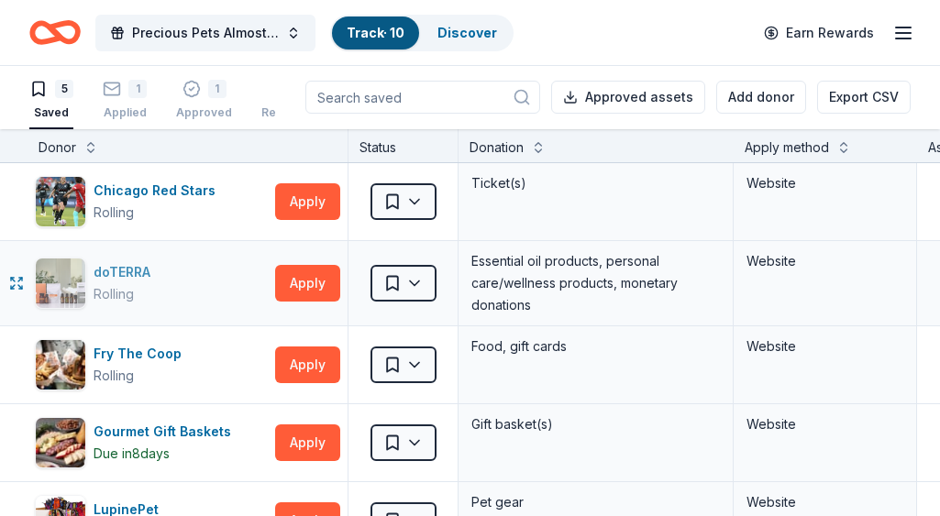
scroll to position [0, 2]
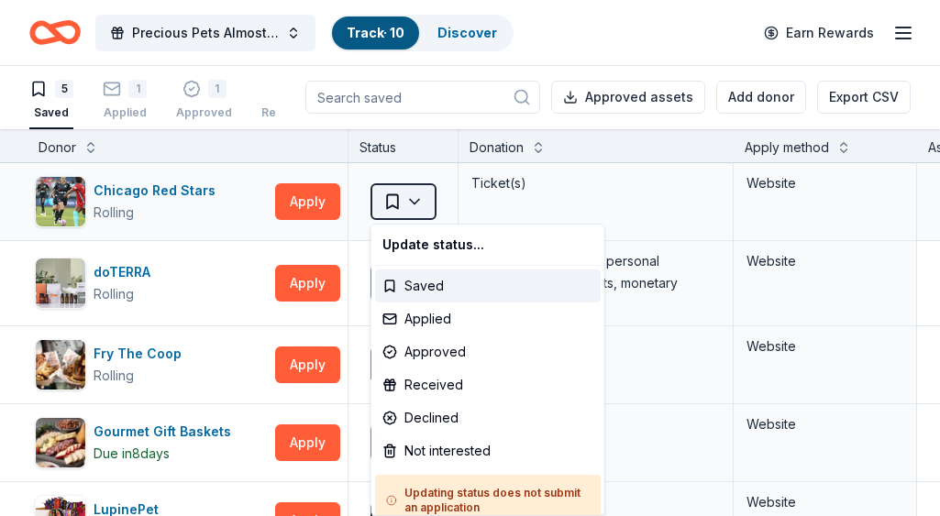
click at [415, 198] on html "Precious Pets Almost Home TOPGOLF FUNDRAISER Track · 10 Discover Earn Rewards 5…" at bounding box center [470, 257] width 940 height 516
click at [422, 316] on div "Applied" at bounding box center [488, 319] width 226 height 33
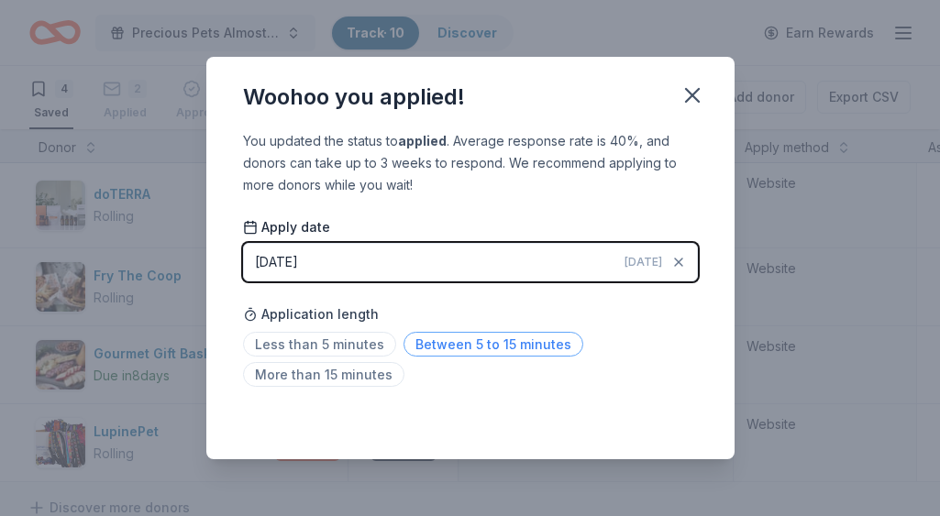
click at [428, 343] on span "Between 5 to 15 minutes" at bounding box center [494, 344] width 180 height 25
click at [689, 94] on icon "button" at bounding box center [693, 96] width 26 height 26
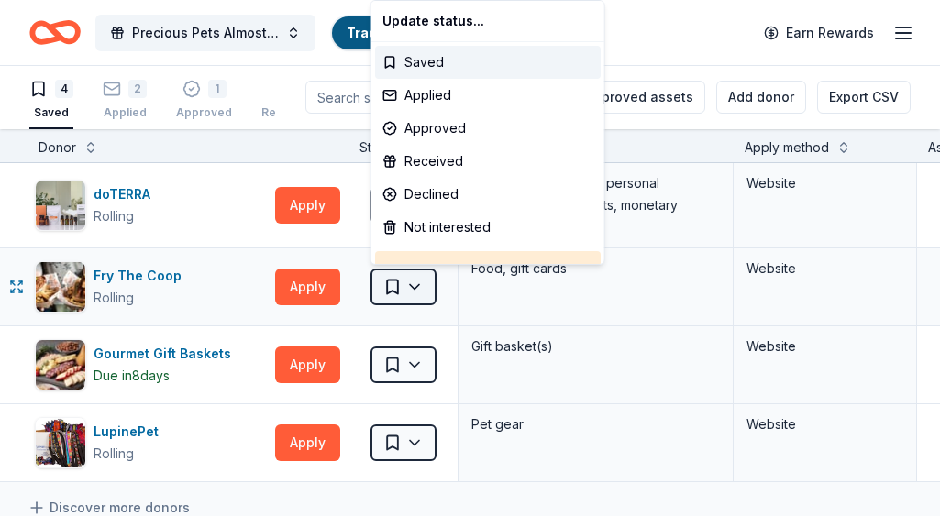
click at [414, 286] on html "Precious Pets Almost Home TOPGOLF FUNDRAISER Track · 10 Discover Earn Rewards 4…" at bounding box center [470, 257] width 940 height 516
click at [527, 500] on html "Precious Pets Almost Home TOPGOLF FUNDRAISER Track · 10 Discover Earn Rewards 4…" at bounding box center [470, 257] width 940 height 516
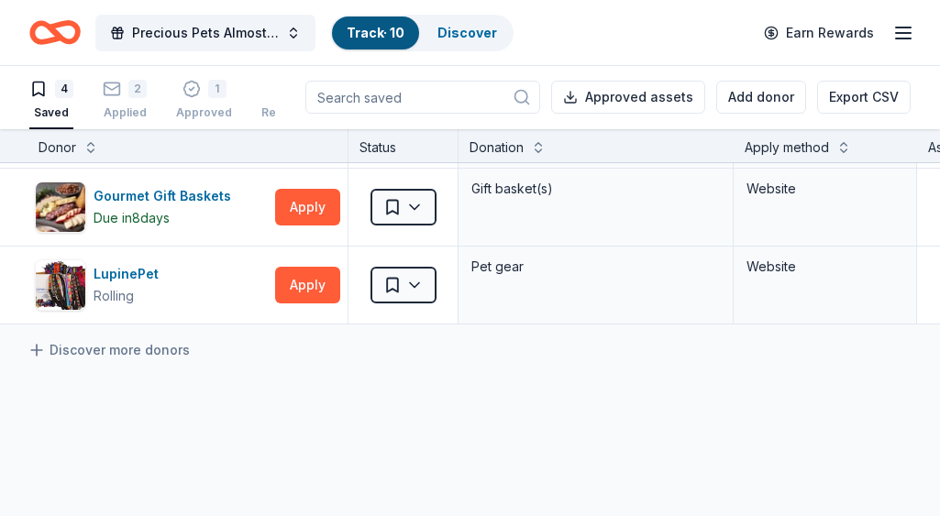
scroll to position [161, 2]
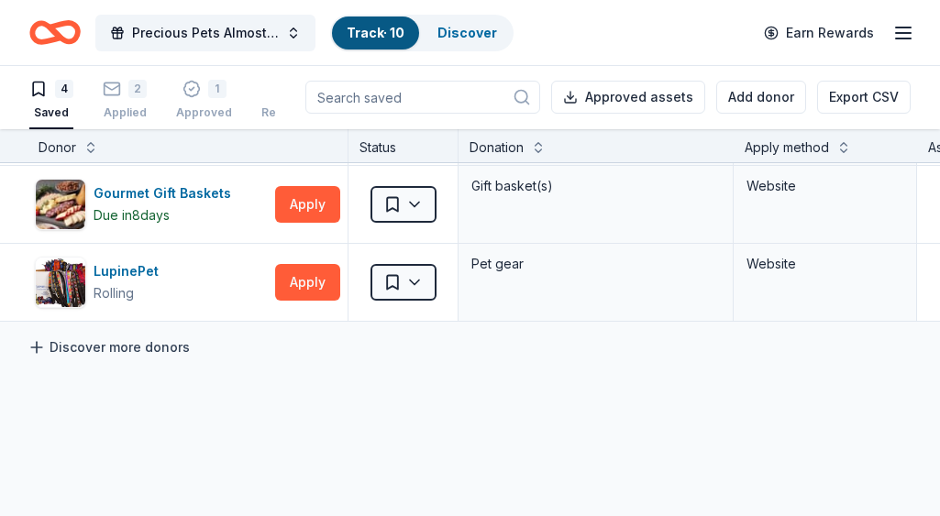
click at [150, 344] on link "Discover more donors" at bounding box center [109, 348] width 162 height 22
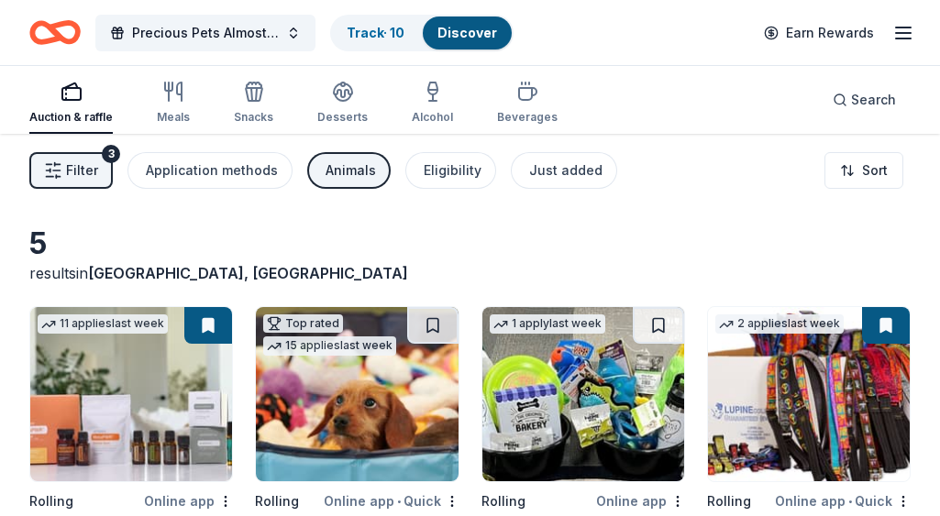
click at [89, 166] on span "Filter" at bounding box center [82, 171] width 32 height 22
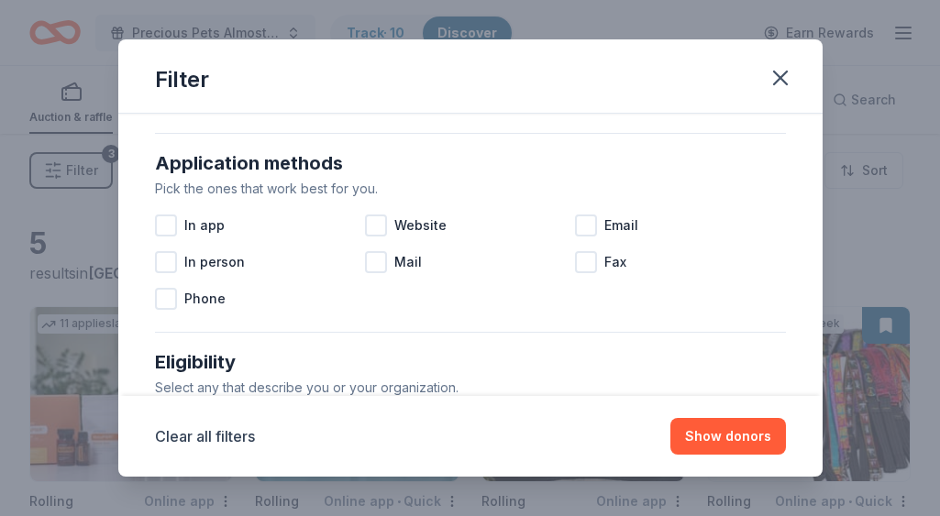
scroll to position [305, 0]
click at [165, 225] on div at bounding box center [166, 225] width 22 height 22
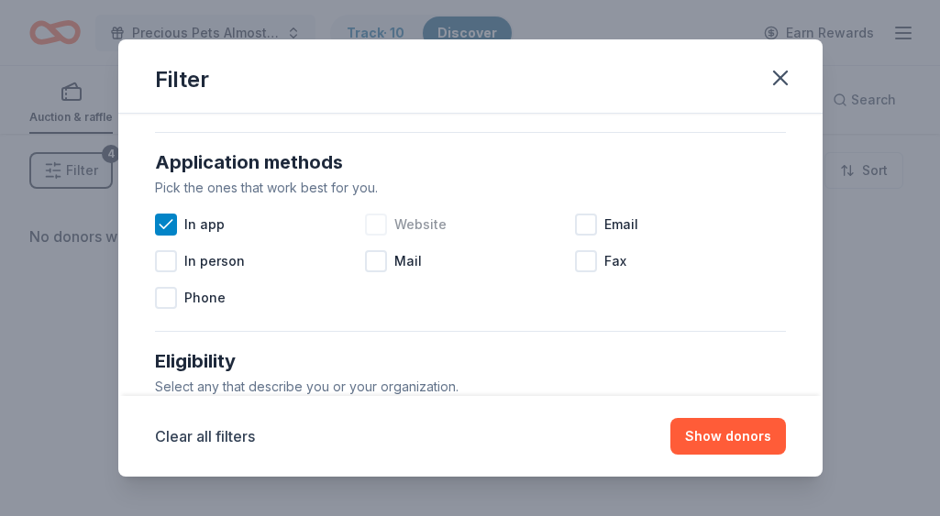
click at [375, 222] on div at bounding box center [376, 225] width 22 height 22
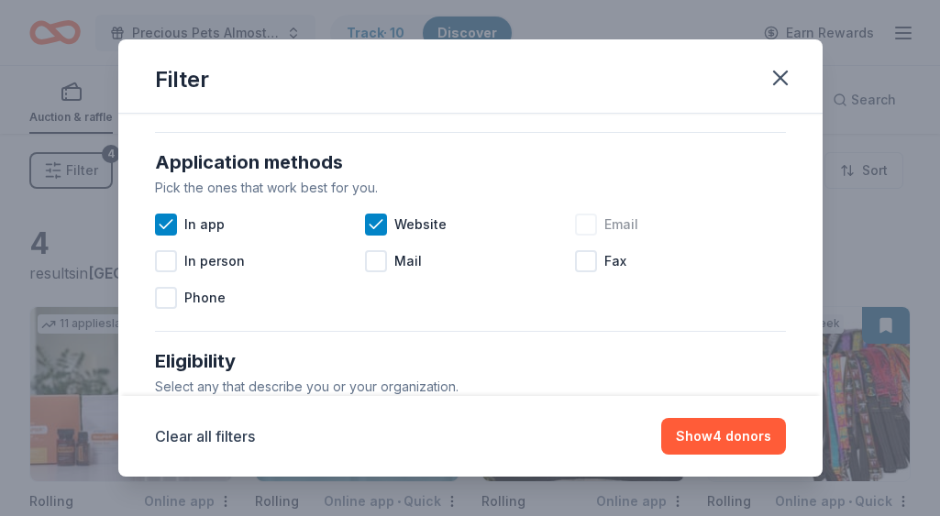
click at [584, 223] on div at bounding box center [586, 225] width 22 height 22
click at [166, 298] on div at bounding box center [166, 298] width 22 height 22
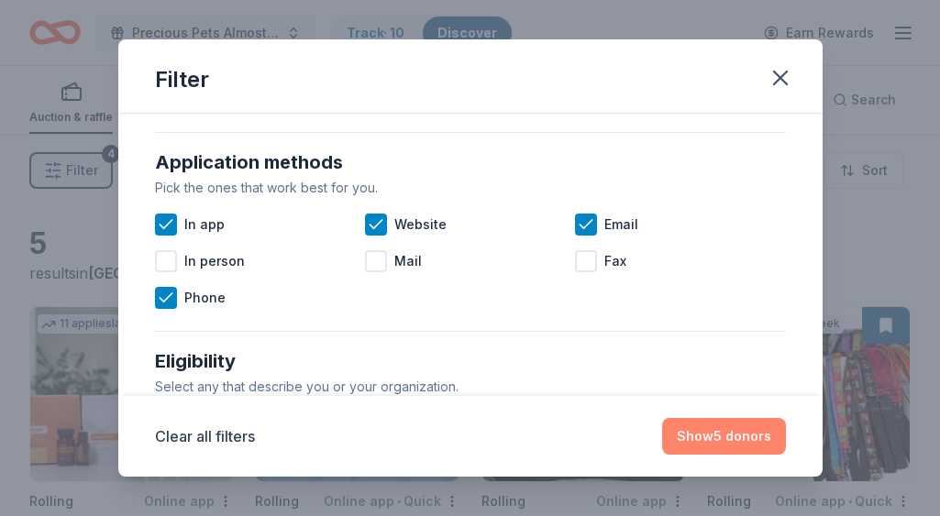
click at [726, 437] on button "Show 5 donors" at bounding box center [724, 436] width 124 height 37
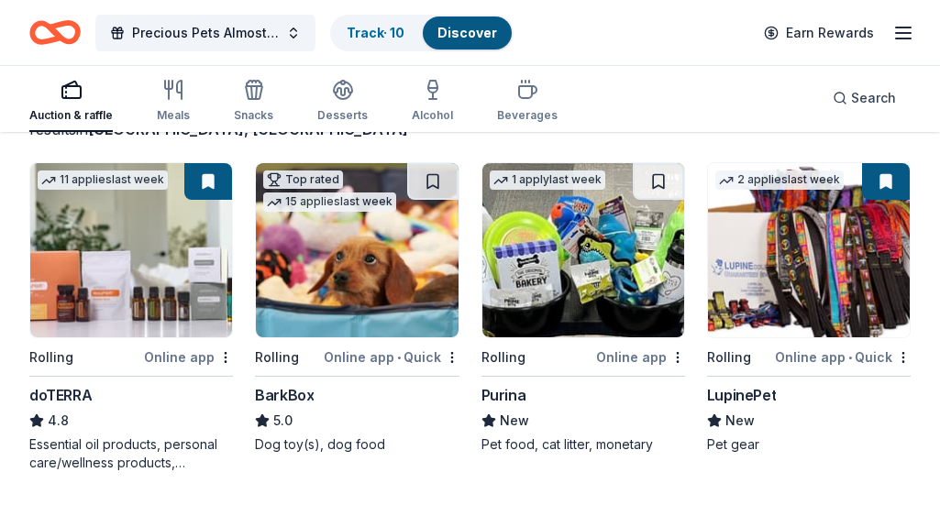
scroll to position [142, 0]
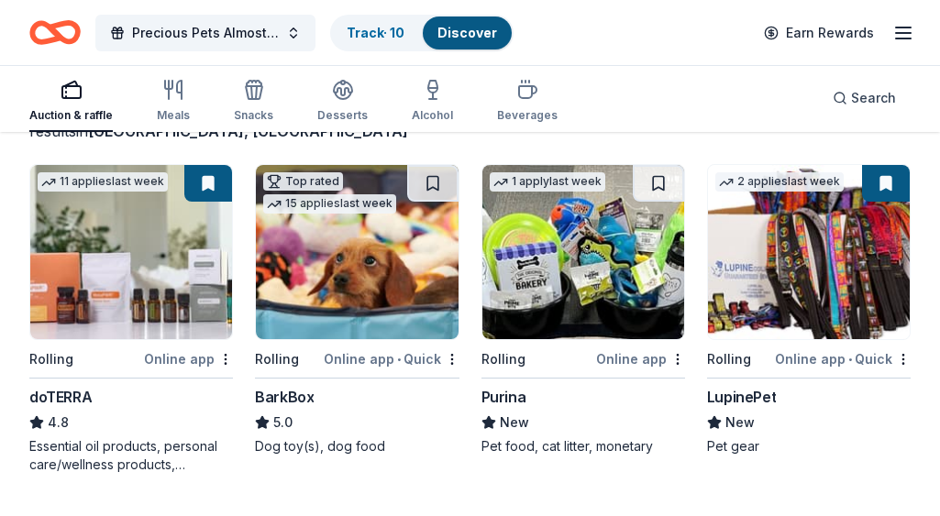
click at [338, 270] on img at bounding box center [357, 252] width 202 height 174
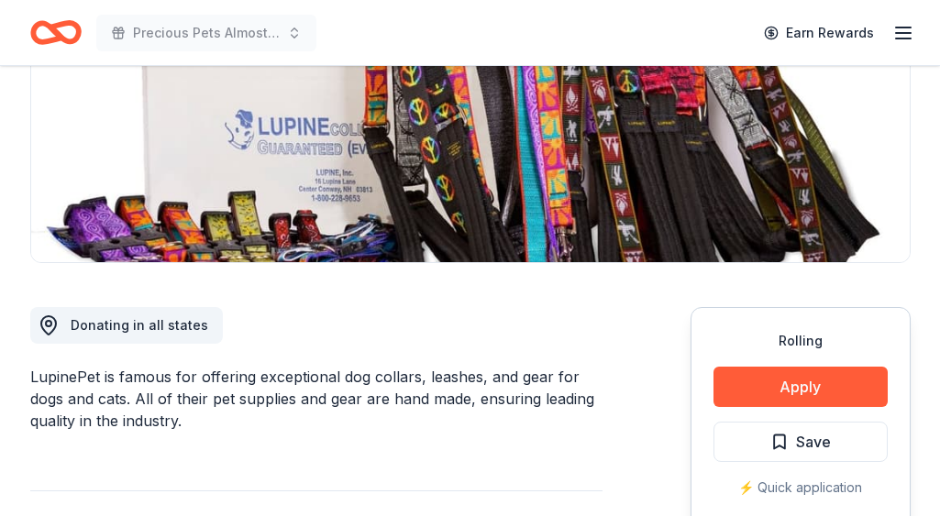
scroll to position [314, 0]
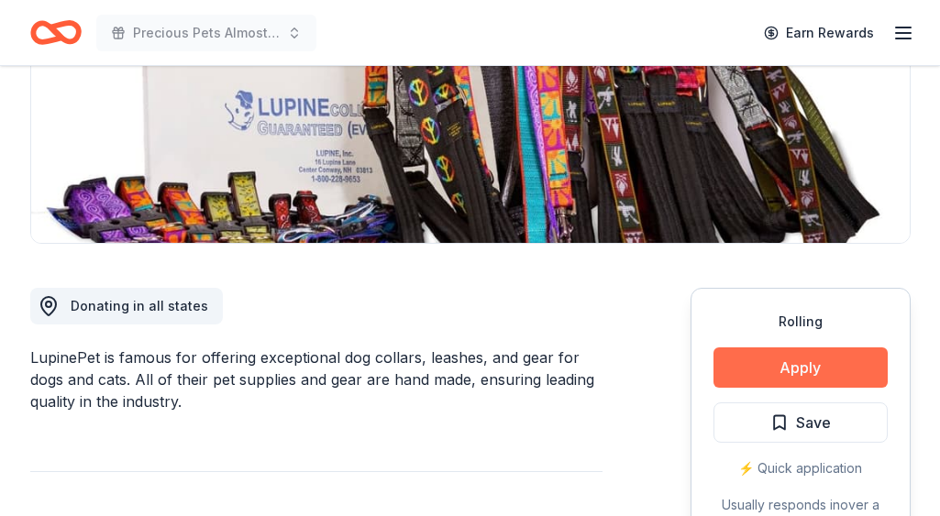
click at [796, 369] on button "Apply" at bounding box center [801, 368] width 174 height 40
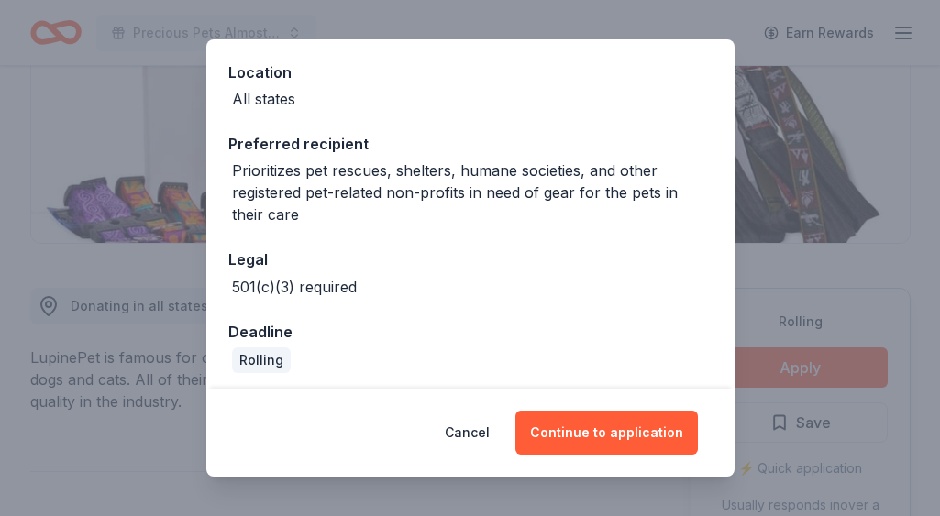
scroll to position [205, 0]
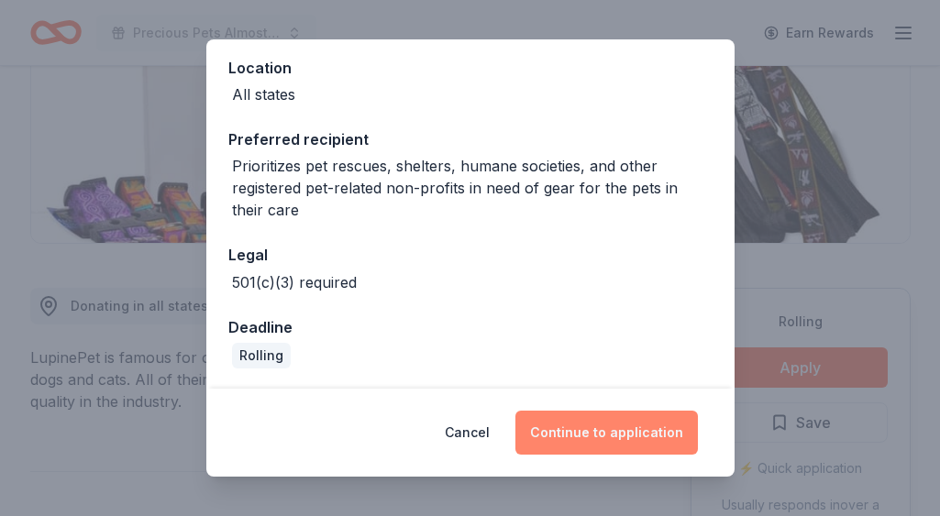
click at [580, 430] on button "Continue to application" at bounding box center [607, 433] width 183 height 44
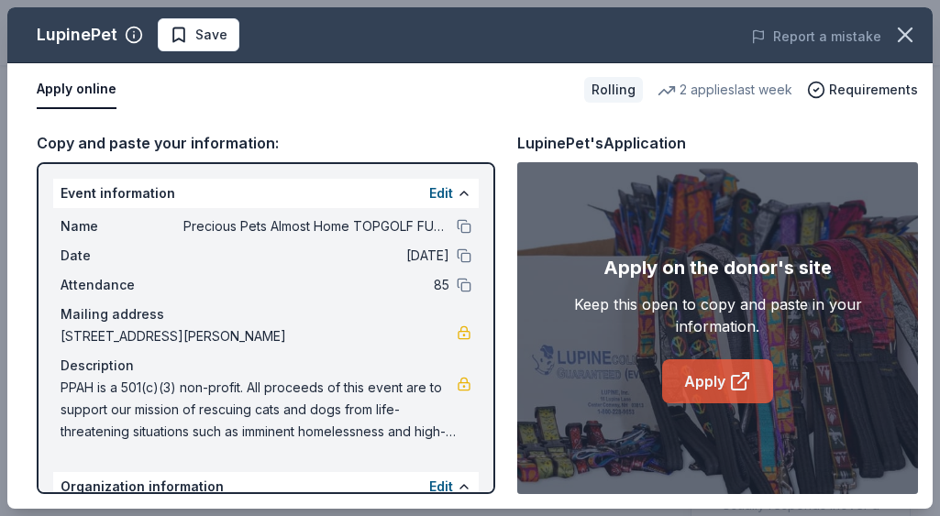
click at [712, 380] on link "Apply" at bounding box center [717, 382] width 111 height 44
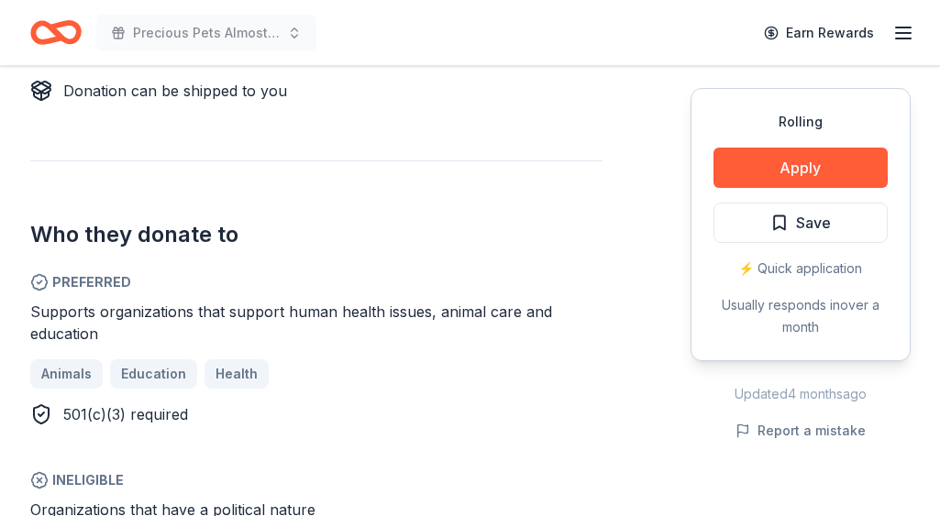
scroll to position [854, 0]
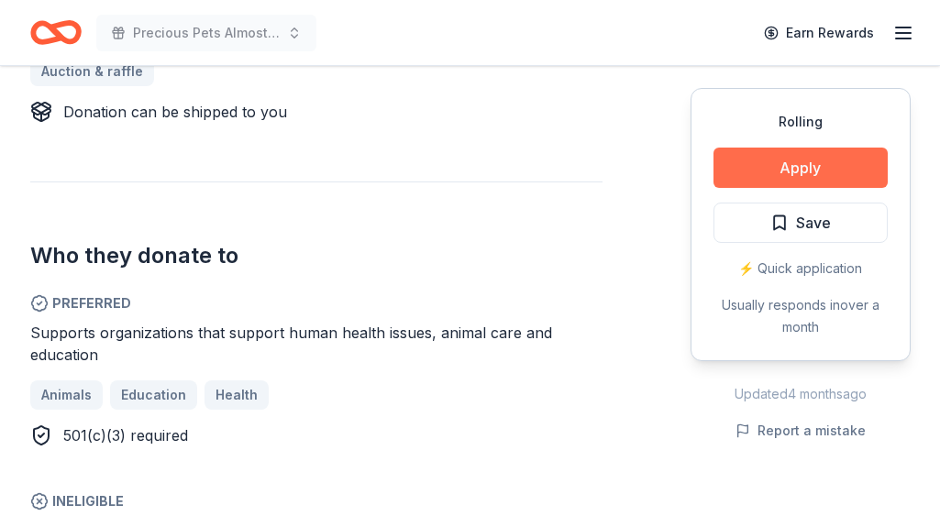
click at [799, 161] on button "Apply" at bounding box center [801, 168] width 174 height 40
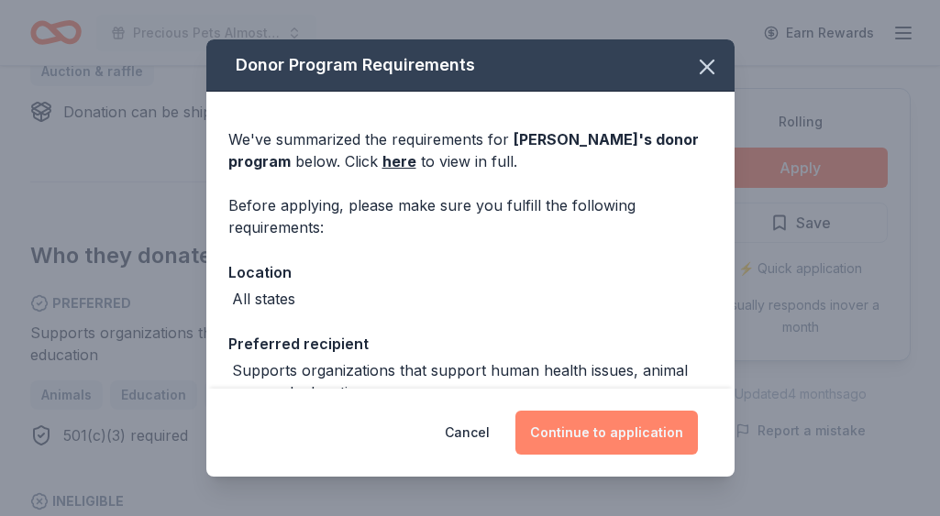
click at [574, 433] on button "Continue to application" at bounding box center [607, 433] width 183 height 44
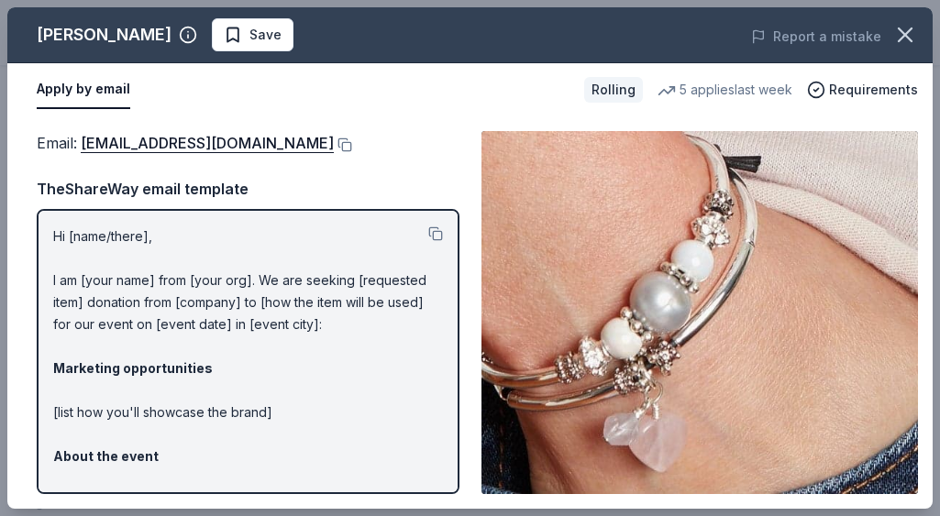
click at [76, 232] on p "Hi [name/there], I am [your name] from [your org]. We are seeking [requested it…" at bounding box center [248, 479] width 390 height 506
click at [139, 234] on p "Hi [name/there], I am [your name] from [your org]. We are seeking [requested it…" at bounding box center [248, 479] width 390 height 506
click at [437, 232] on button at bounding box center [435, 234] width 15 height 15
click at [872, 88] on span "Requirements" at bounding box center [873, 90] width 89 height 22
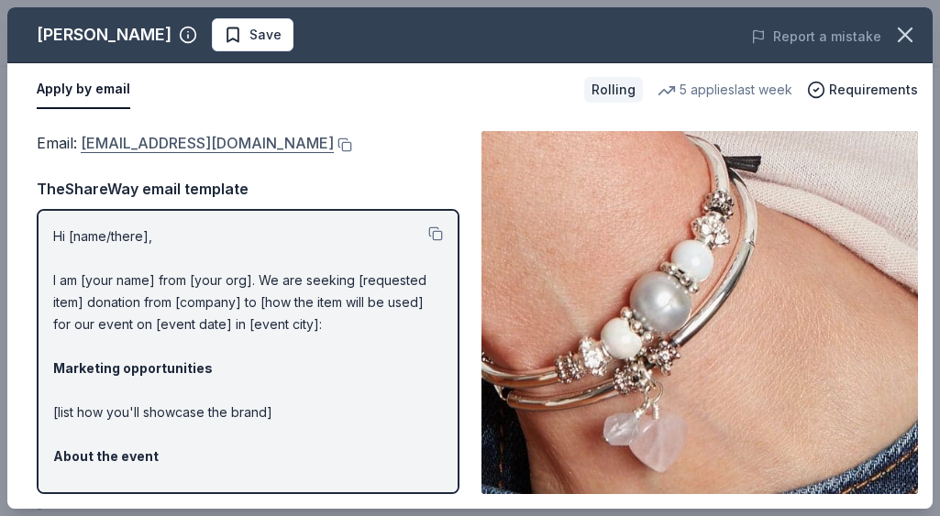
click at [197, 144] on link "donations@lizzyjames.com" at bounding box center [207, 143] width 253 height 24
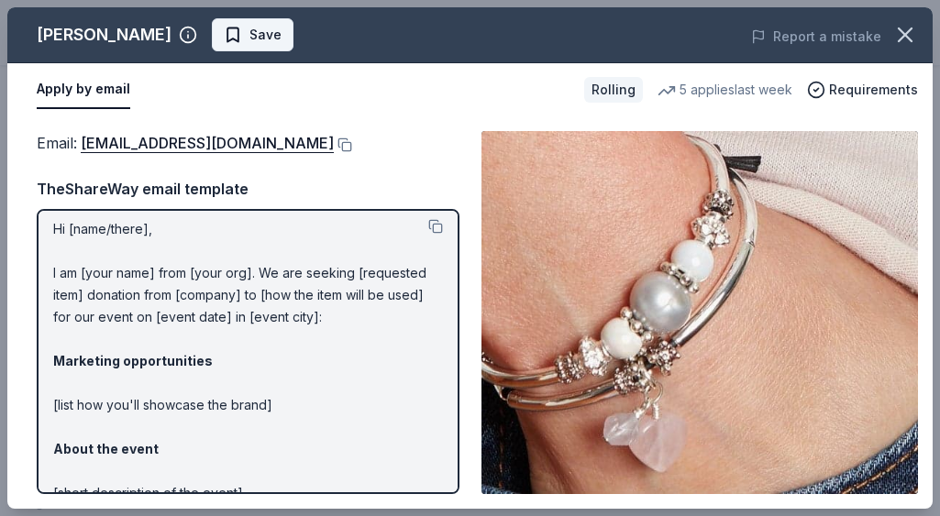
click at [224, 35] on span "Save" at bounding box center [253, 35] width 58 height 22
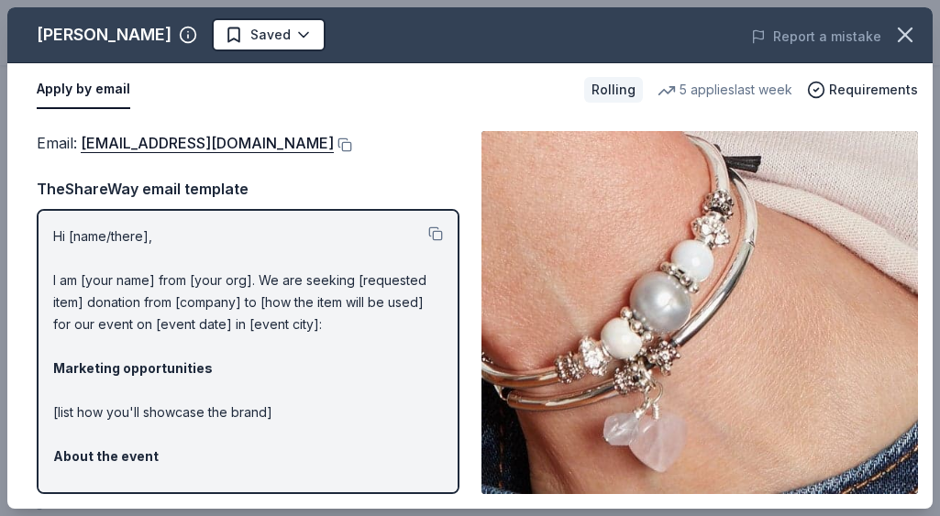
scroll to position [0, 0]
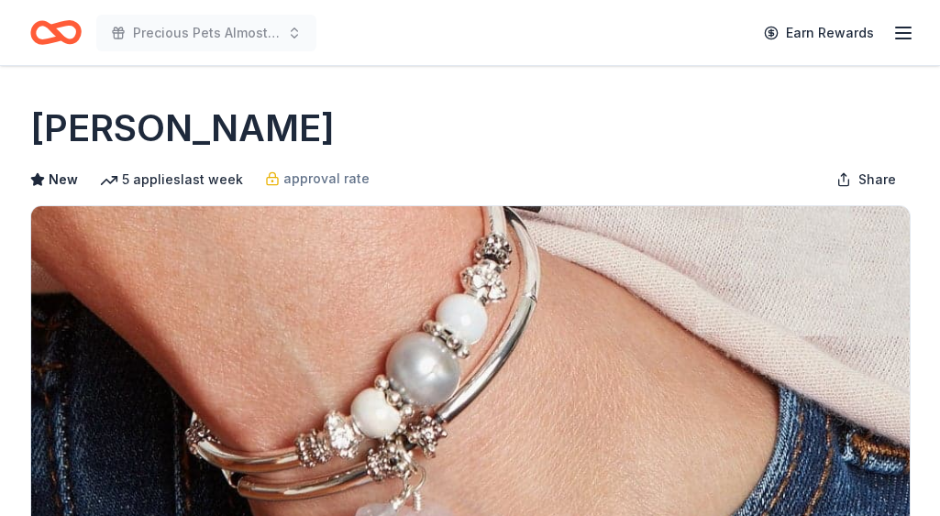
click at [380, 28] on div "Precious Pets Almost Home TOPGOLF FUNDRAISER Earn Rewards" at bounding box center [470, 32] width 881 height 43
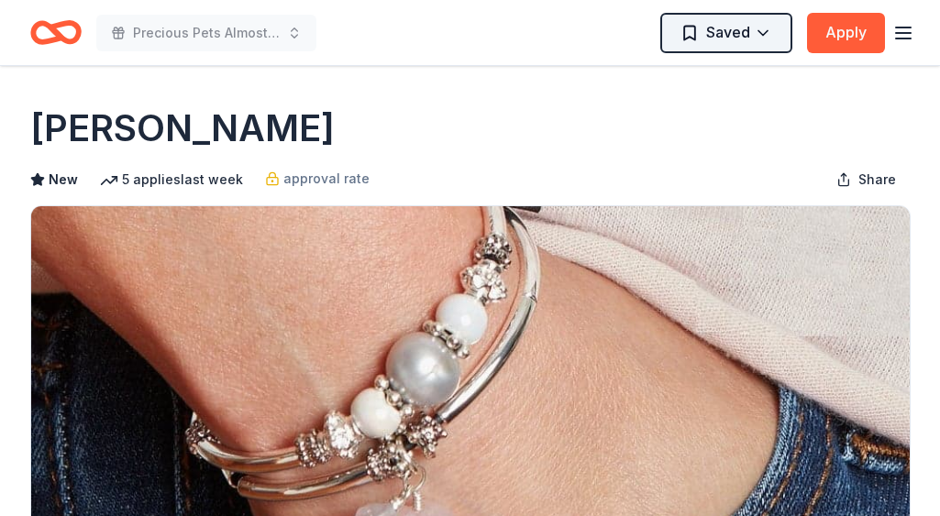
click at [692, 33] on html "Precious Pets Almost Home TOPGOLF FUNDRAISER Saved Apply Rolling Share Lizzy Ja…" at bounding box center [470, 258] width 940 height 516
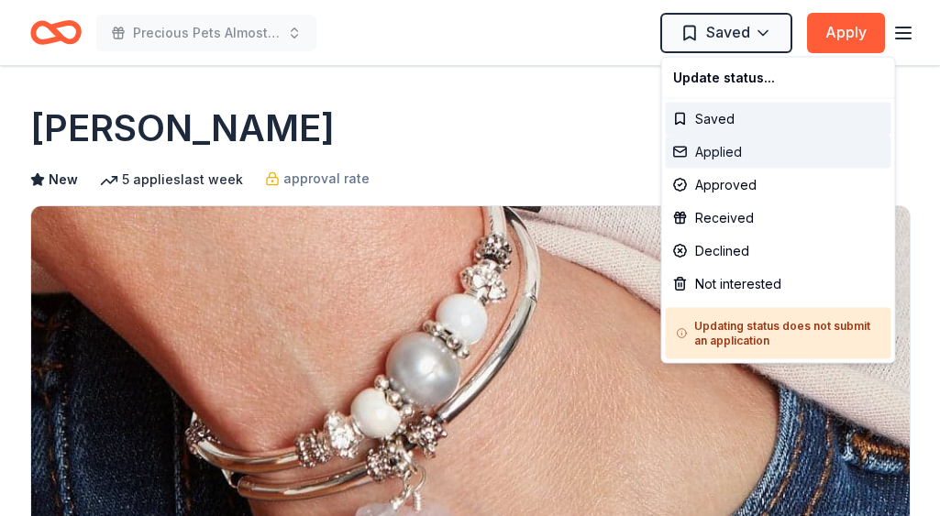
click at [717, 153] on div "Applied" at bounding box center [779, 152] width 226 height 33
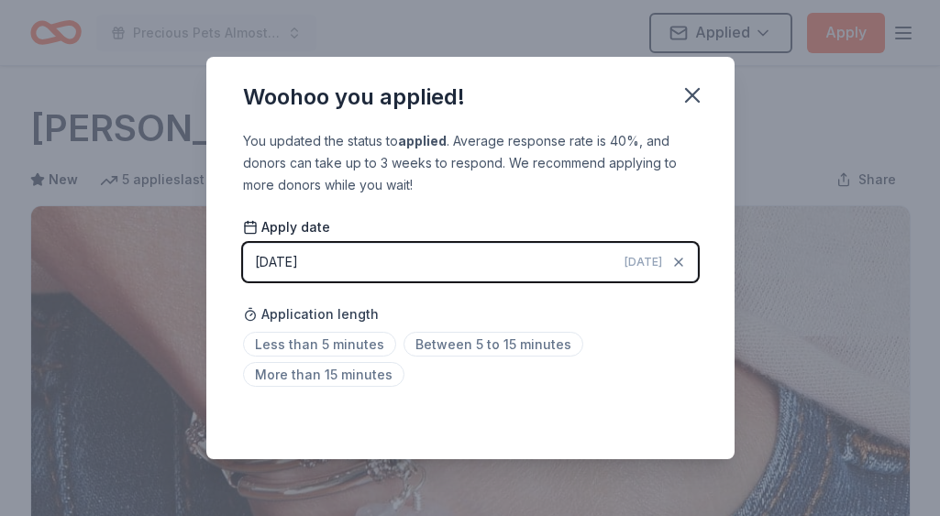
click at [440, 344] on html "Precious Pets Almost Home TOPGOLF FUNDRAISER Applied Apply Rolling Share Lizzy …" at bounding box center [470, 258] width 940 height 516
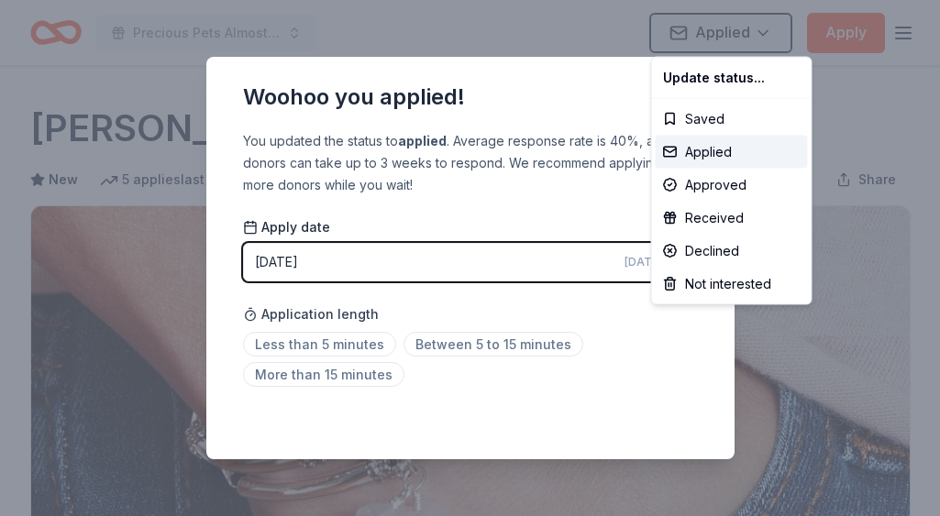
click at [583, 213] on html "Precious Pets Almost Home TOPGOLF FUNDRAISER Applied Apply Rolling Share Lizzy …" at bounding box center [470, 258] width 940 height 516
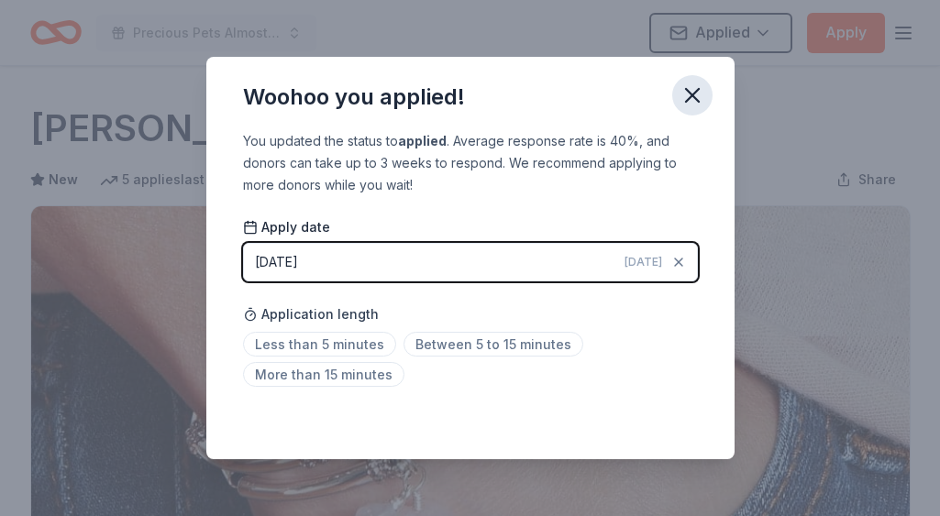
click at [693, 94] on icon "button" at bounding box center [692, 95] width 13 height 13
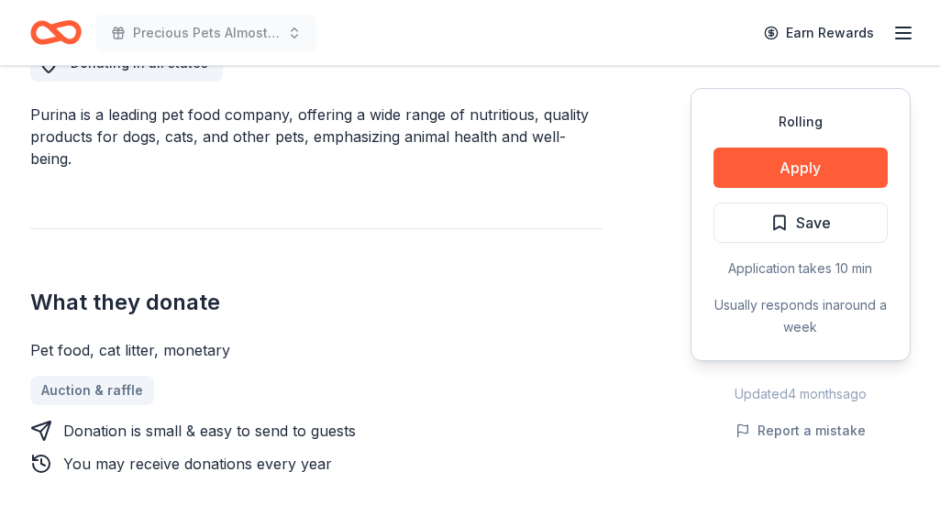
scroll to position [556, 0]
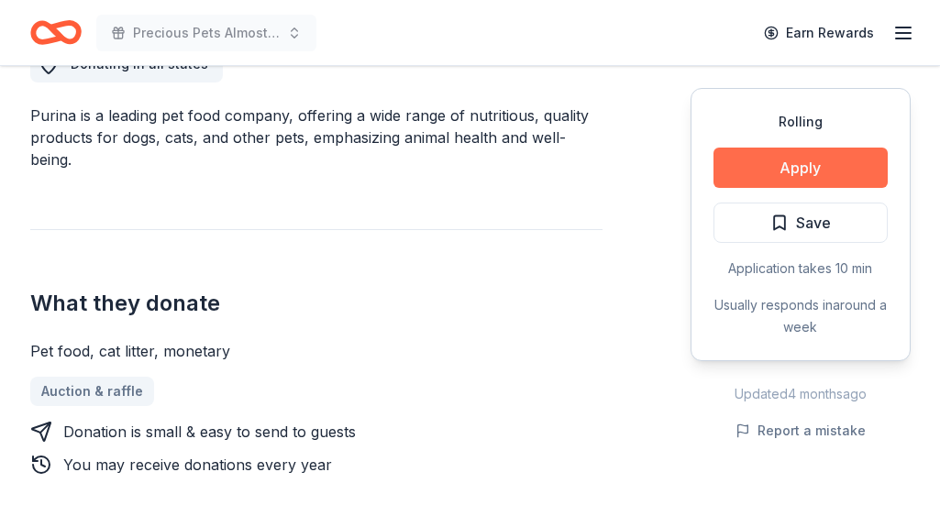
click at [815, 166] on button "Apply" at bounding box center [801, 168] width 174 height 40
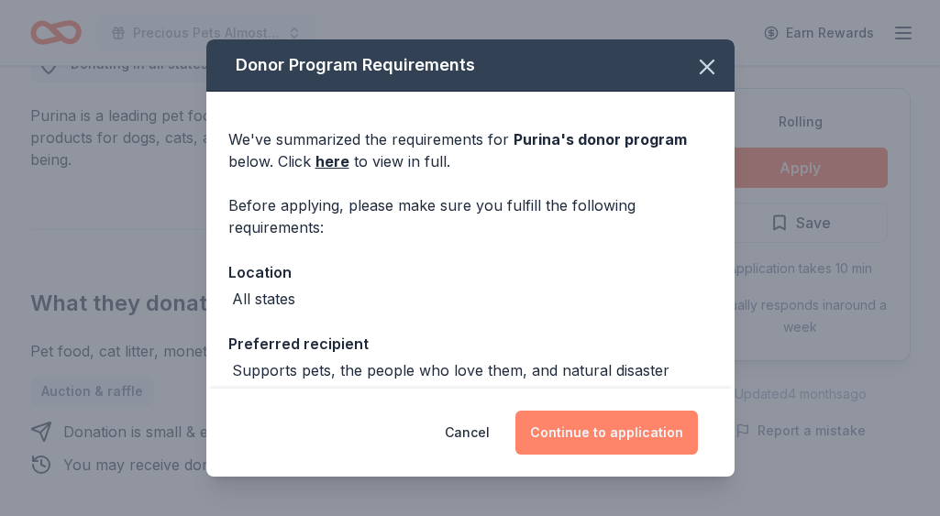
click at [611, 434] on button "Continue to application" at bounding box center [607, 433] width 183 height 44
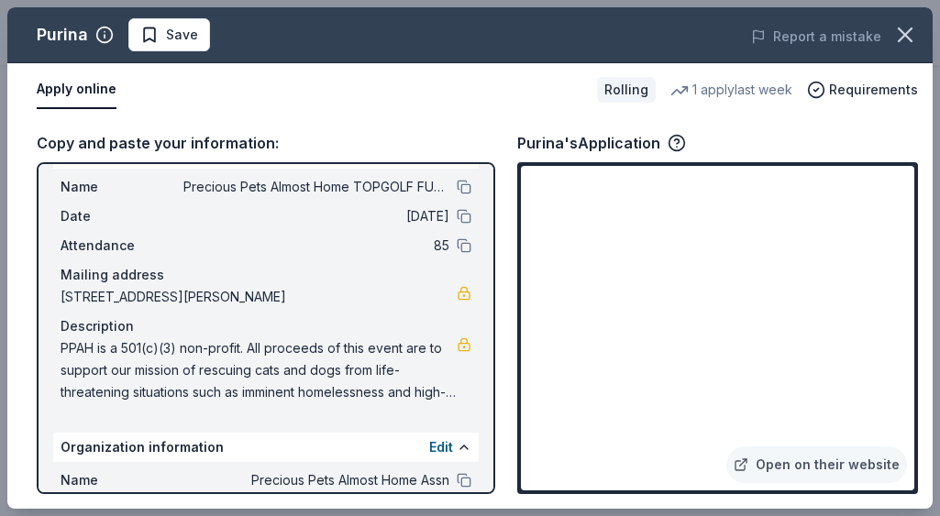
scroll to position [38, 0]
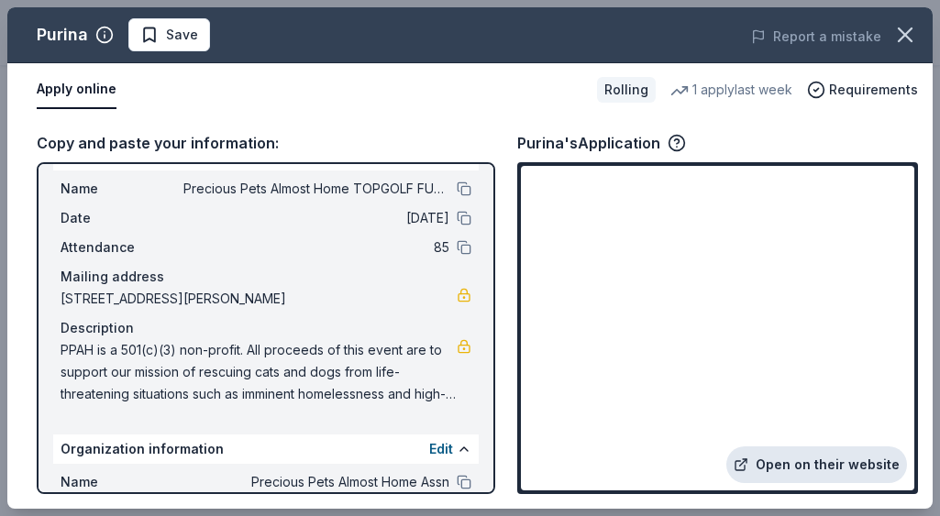
click at [820, 469] on link "Open on their website" at bounding box center [817, 465] width 181 height 37
click at [68, 88] on button "Apply online" at bounding box center [77, 90] width 80 height 39
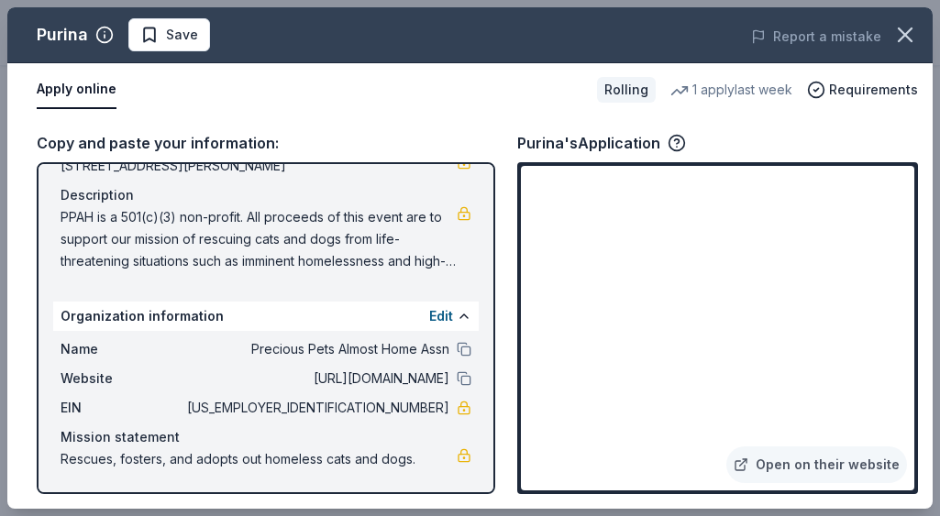
scroll to position [171, 0]
click at [76, 87] on button "Apply online" at bounding box center [77, 90] width 80 height 39
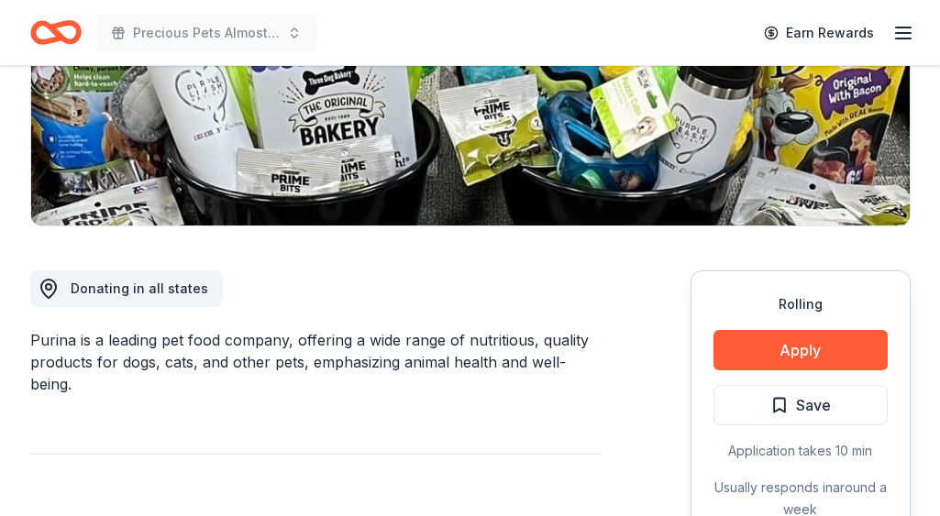
scroll to position [348, 0]
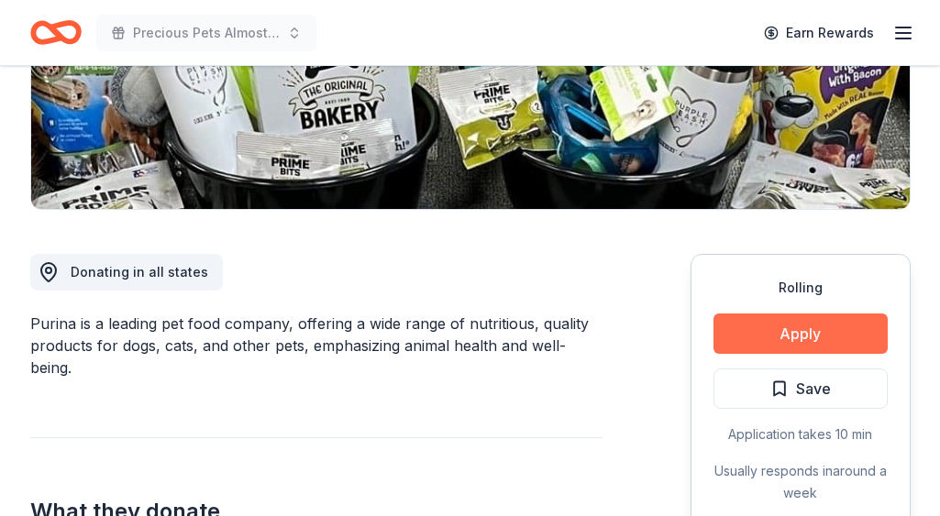
click at [785, 330] on button "Apply" at bounding box center [801, 334] width 174 height 40
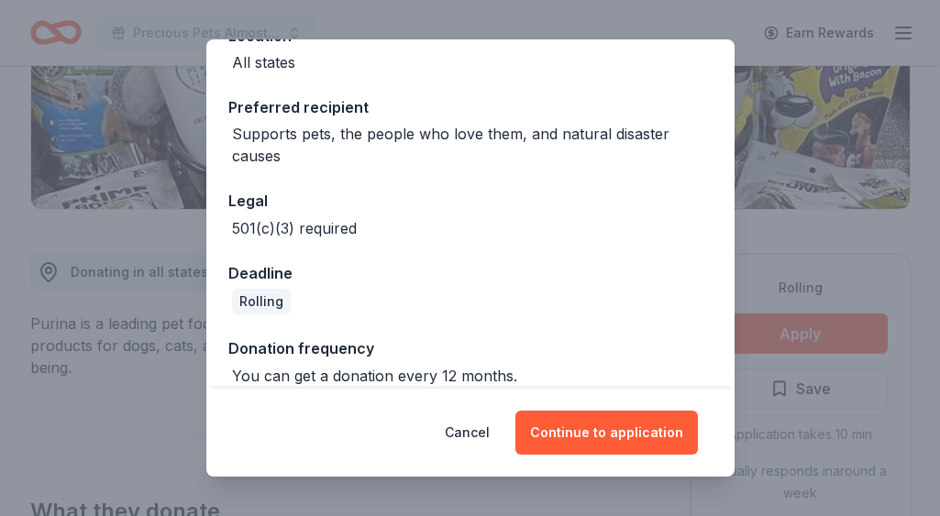
scroll to position [254, 0]
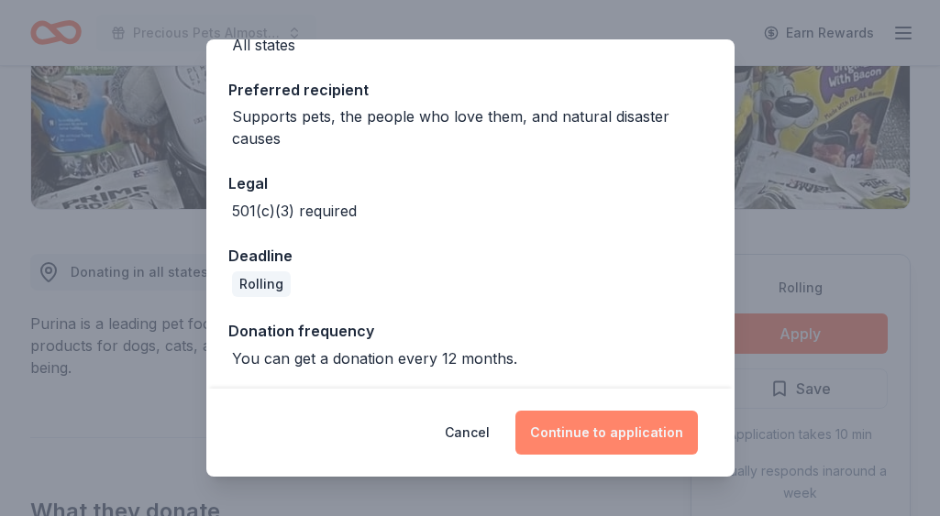
click at [596, 427] on button "Continue to application" at bounding box center [607, 433] width 183 height 44
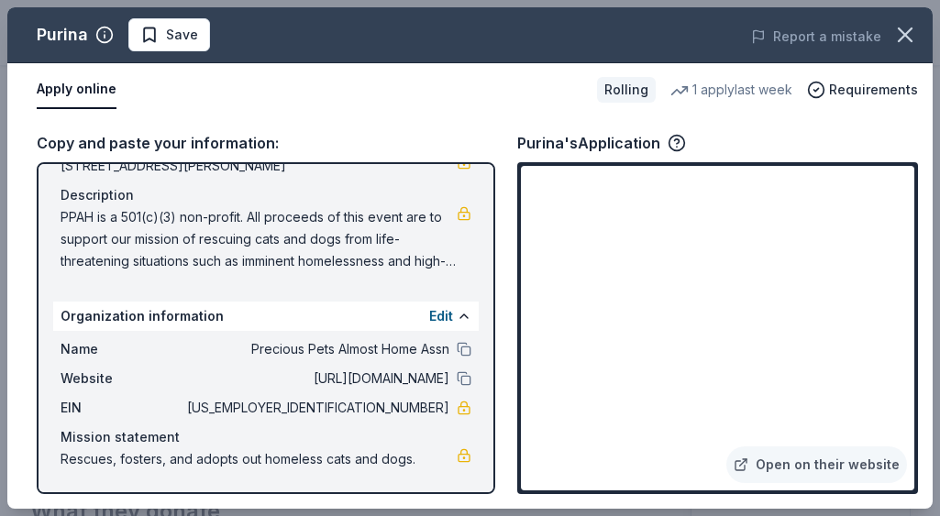
scroll to position [0, 0]
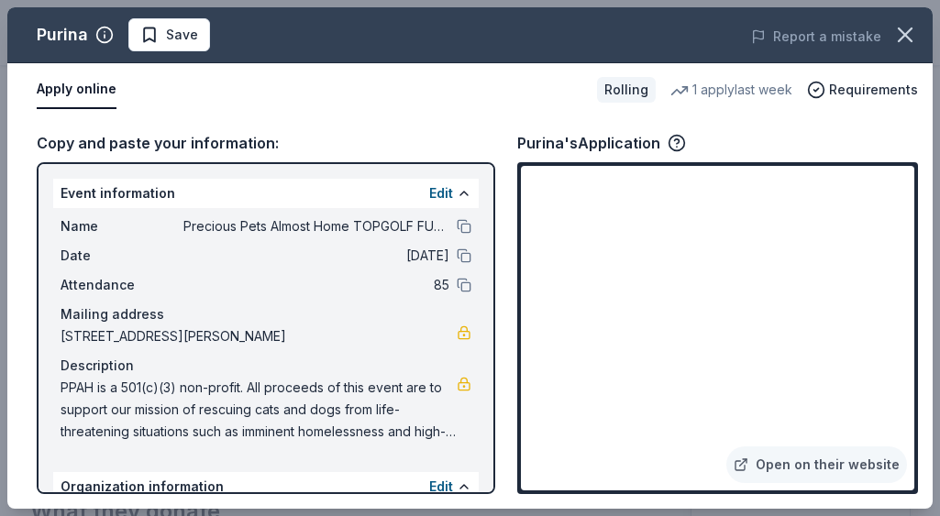
click at [88, 89] on button "Apply online" at bounding box center [77, 90] width 80 height 39
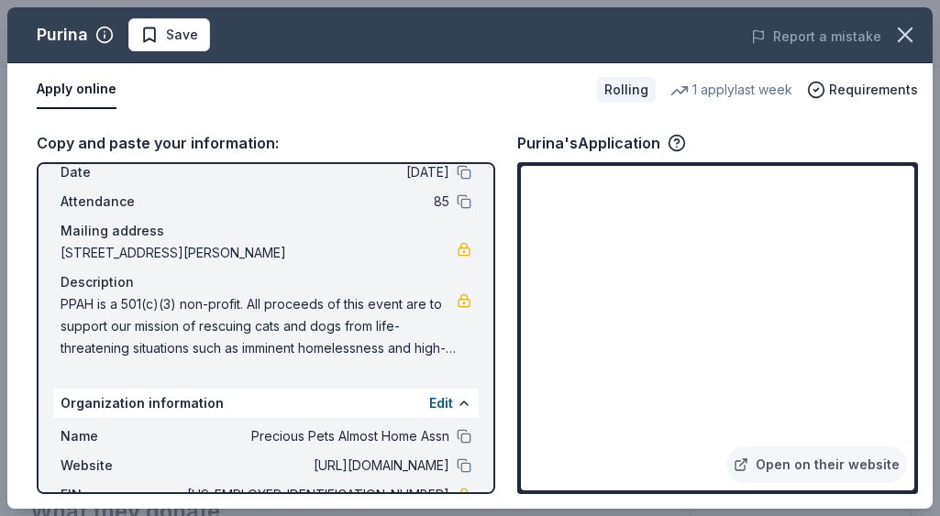
scroll to position [79, 0]
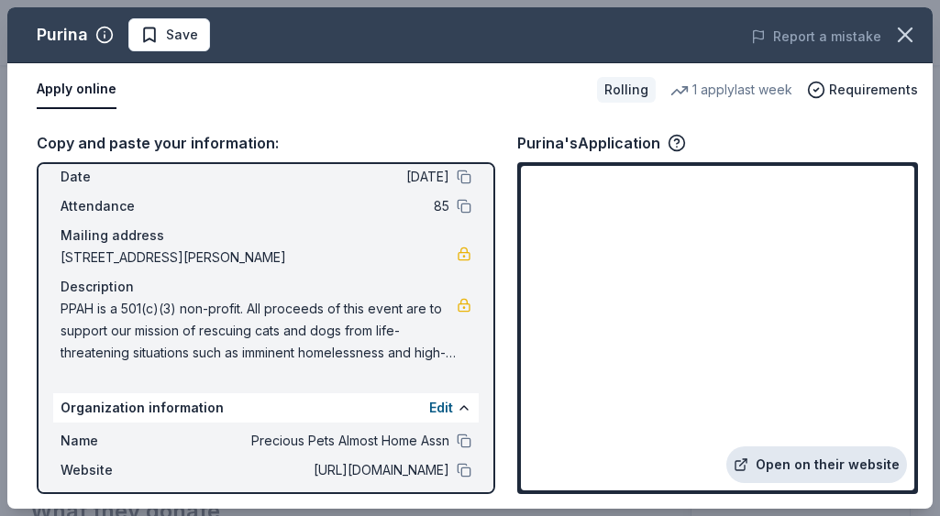
click at [777, 462] on link "Open on their website" at bounding box center [817, 465] width 181 height 37
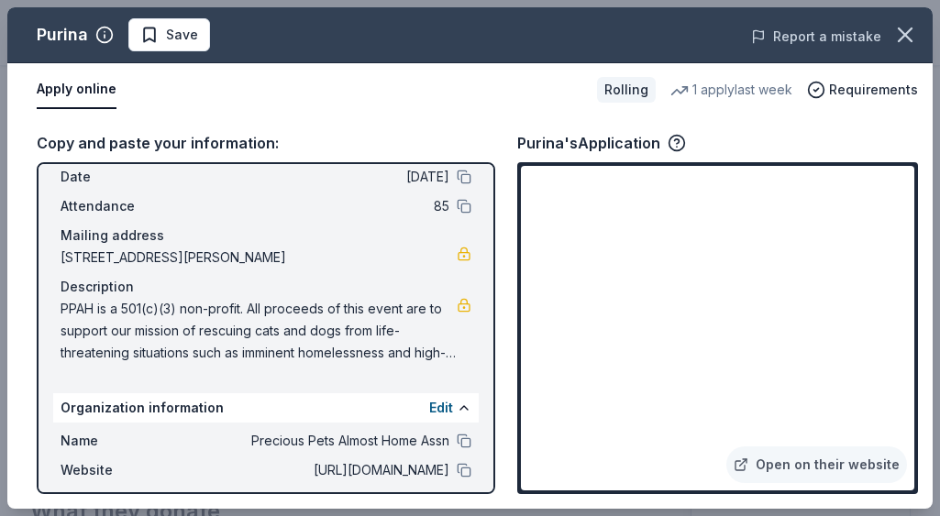
click at [791, 32] on button "Report a mistake" at bounding box center [816, 37] width 130 height 22
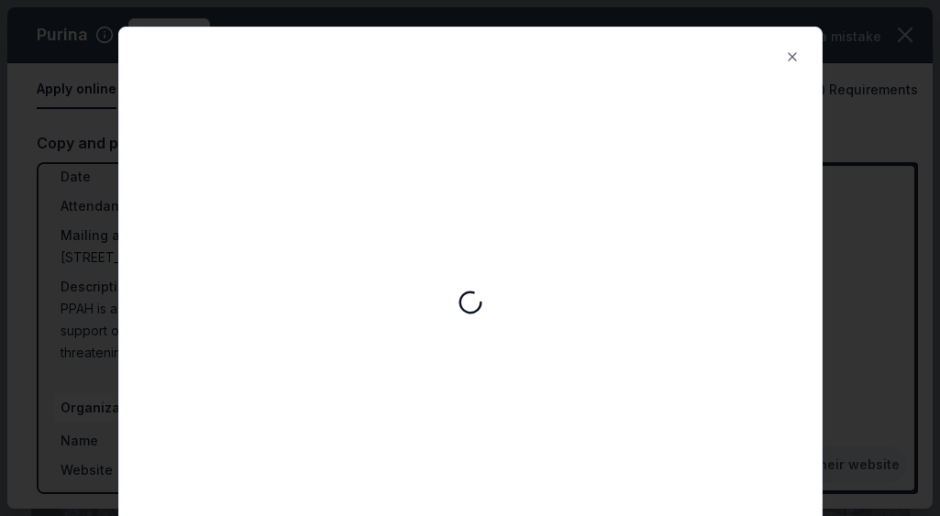
scroll to position [0, 0]
click at [791, 58] on button "Close" at bounding box center [792, 57] width 37 height 37
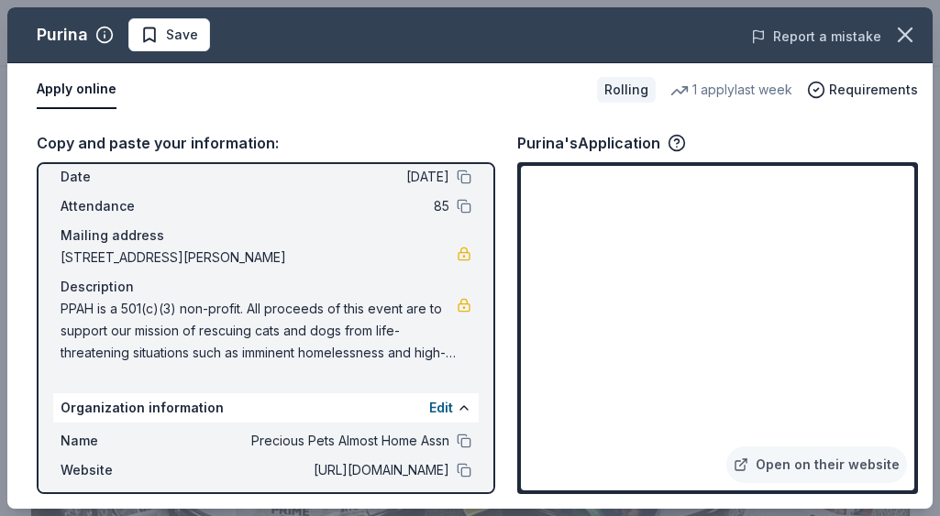
click at [775, 39] on button "Report a mistake" at bounding box center [816, 37] width 130 height 22
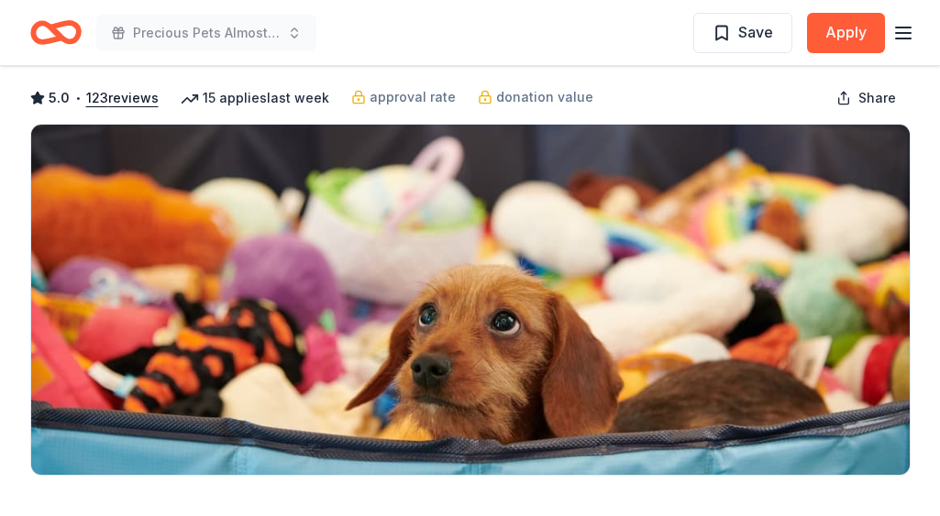
scroll to position [81, 0]
